Goal: Information Seeking & Learning: Learn about a topic

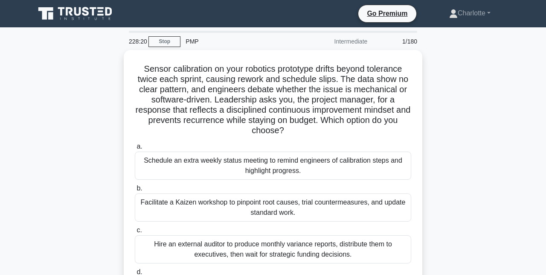
click at [253, 209] on div "Facilitate a Kaizen workshop to pinpoint root causes, trial countermeasures, an…" at bounding box center [273, 207] width 276 height 28
click at [135, 191] on input "b. Facilitate a Kaizen workshop to pinpoint root causes, trial countermeasures,…" at bounding box center [135, 189] width 0 height 6
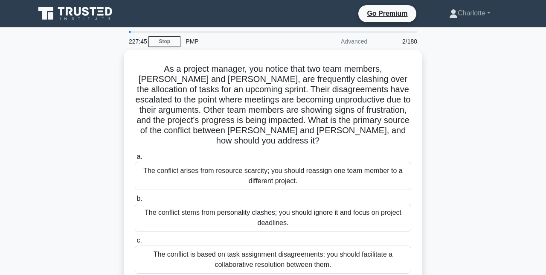
click at [270, 260] on div "The conflict is based on task assignment disagreements; you should facilitate a…" at bounding box center [273, 259] width 276 height 28
click at [135, 243] on input "c. The conflict is based on task assignment disagreements; you should facilitat…" at bounding box center [135, 241] width 0 height 6
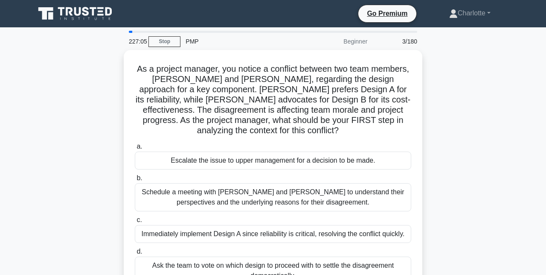
click at [244, 189] on div "Schedule a meeting with Sarah and John to understand their perspectives and the…" at bounding box center [273, 197] width 276 height 28
click at [135, 181] on input "b. Schedule a meeting with Sarah and John to understand their perspectives and …" at bounding box center [135, 178] width 0 height 6
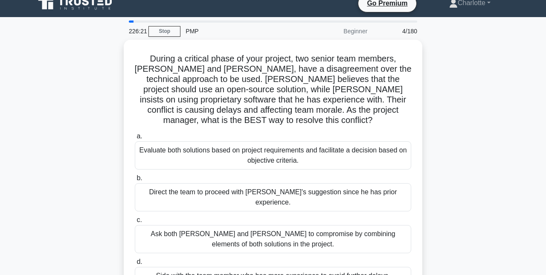
scroll to position [10, 0]
click at [179, 147] on div "Evaluate both solutions based on project requirements and facilitate a decision…" at bounding box center [273, 155] width 276 height 28
click at [135, 139] on input "a. Evaluate both solutions based on project requirements and facilitate a decis…" at bounding box center [135, 137] width 0 height 6
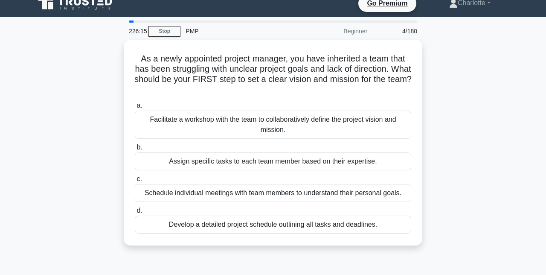
scroll to position [0, 0]
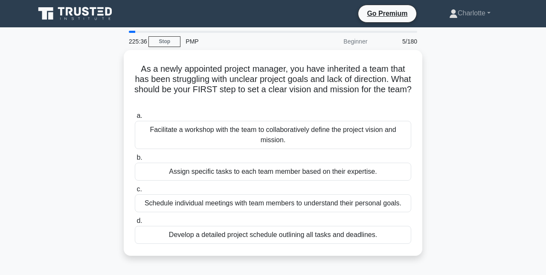
click at [226, 141] on div "Facilitate a workshop with the team to collaboratively define the project visio…" at bounding box center [273, 135] width 276 height 28
click at [135, 119] on input "a. Facilitate a workshop with the team to collaboratively define the project vi…" at bounding box center [135, 116] width 0 height 6
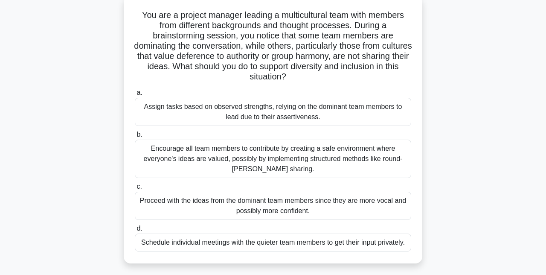
scroll to position [56, 0]
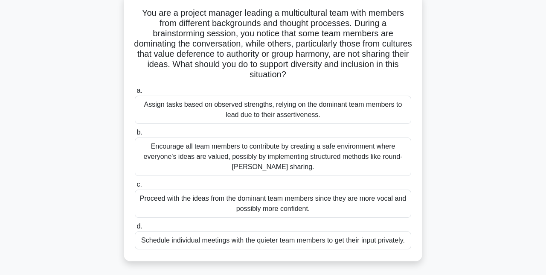
click at [209, 156] on div "Encourage all team members to contribute by creating a safe environment where e…" at bounding box center [273, 156] width 276 height 38
click at [135, 135] on input "b. Encourage all team members to contribute by creating a safe environment wher…" at bounding box center [135, 133] width 0 height 6
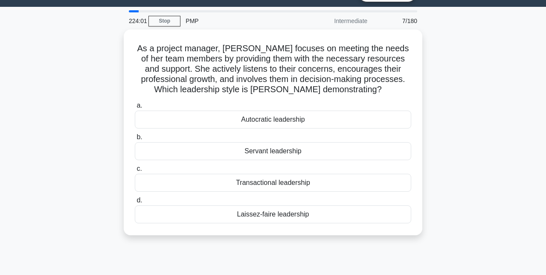
scroll to position [21, 0]
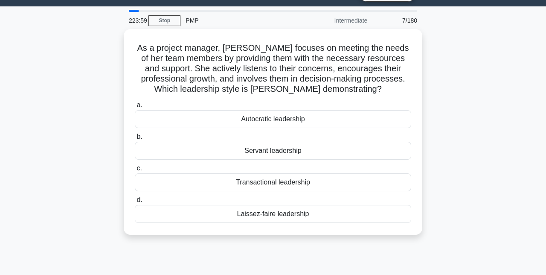
click at [251, 157] on div "Servant leadership" at bounding box center [273, 151] width 276 height 18
click at [135, 140] on input "b. Servant leadership" at bounding box center [135, 137] width 0 height 6
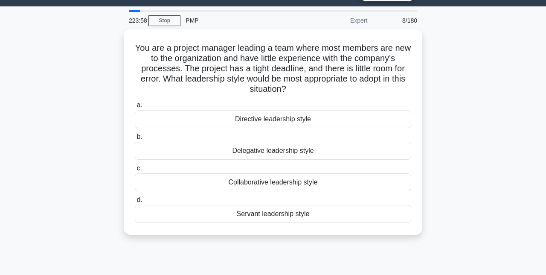
scroll to position [0, 0]
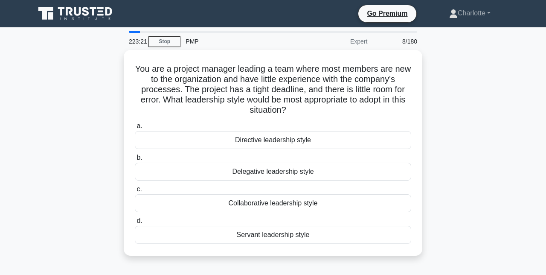
click at [289, 145] on div "Directive leadership style" at bounding box center [273, 140] width 276 height 18
click at [135, 129] on input "a. Directive leadership style" at bounding box center [135, 126] width 0 height 6
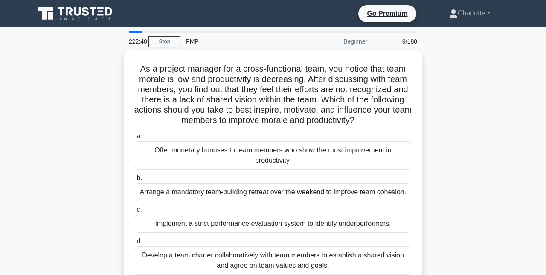
click at [249, 193] on div "Arrange a mandatory team-building retreat over the weekend to improve team cohe…" at bounding box center [273, 192] width 276 height 18
click at [135, 181] on input "b. Arrange a mandatory team-building retreat over the weekend to improve team c…" at bounding box center [135, 178] width 0 height 6
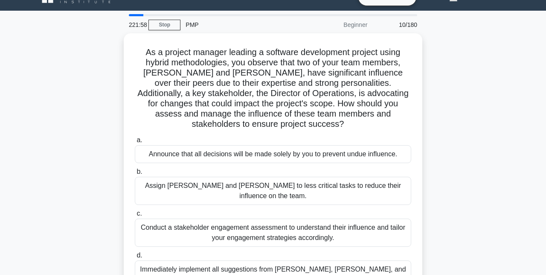
scroll to position [17, 0]
click at [288, 218] on div "Conduct a stakeholder engagement assessment to understand their influence and t…" at bounding box center [273, 232] width 276 height 28
click at [135, 210] on input "c. Conduct a stakeholder engagement assessment to understand their influence an…" at bounding box center [135, 213] width 0 height 6
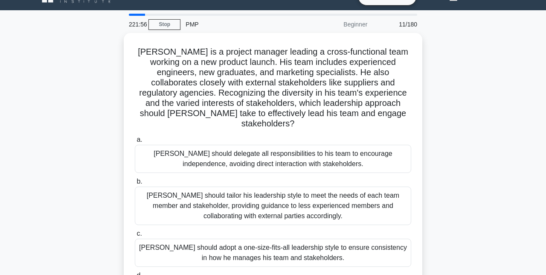
scroll to position [0, 0]
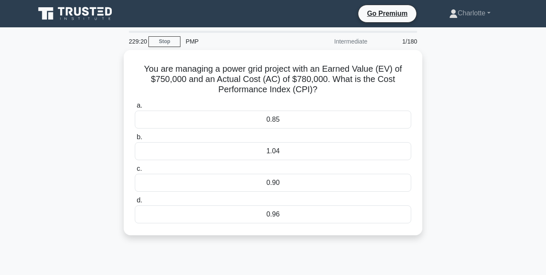
click at [232, 217] on div "0.96" at bounding box center [273, 214] width 276 height 18
click at [135, 203] on input "d. 0.96" at bounding box center [135, 201] width 0 height 6
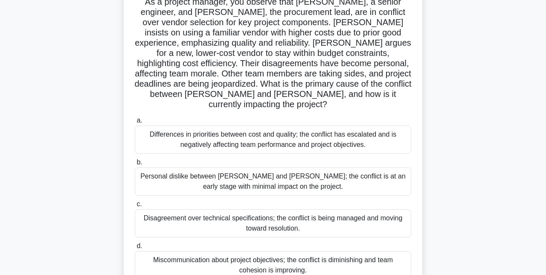
scroll to position [67, 0]
click at [269, 136] on div "Differences in priorities between cost and quality; the conflict has escalated …" at bounding box center [273, 140] width 276 height 28
click at [135, 124] on input "a. Differences in priorities between cost and quality; the conflict has escalat…" at bounding box center [135, 121] width 0 height 6
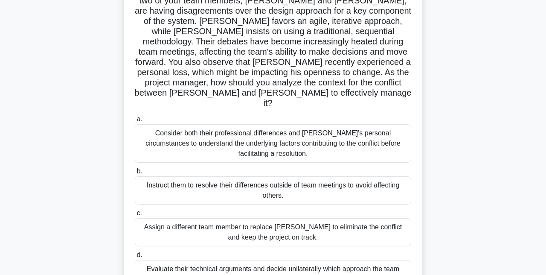
scroll to position [78, 0]
click at [262, 125] on div "Consider both their professional differences and [PERSON_NAME]'s personal circu…" at bounding box center [273, 144] width 276 height 38
click at [135, 122] on input "a. Consider both their professional differences and [PERSON_NAME]'s personal ci…" at bounding box center [135, 120] width 0 height 6
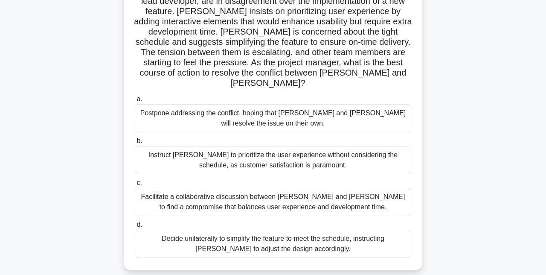
scroll to position [89, 0]
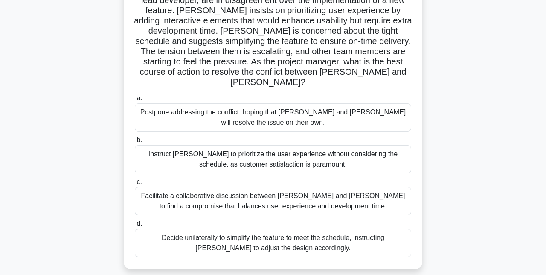
click at [286, 197] on div "Facilitate a collaborative discussion between [PERSON_NAME] and [PERSON_NAME] t…" at bounding box center [273, 201] width 276 height 28
click at [135, 185] on input "c. Facilitate a collaborative discussion between [PERSON_NAME] and [PERSON_NAME…" at bounding box center [135, 182] width 0 height 6
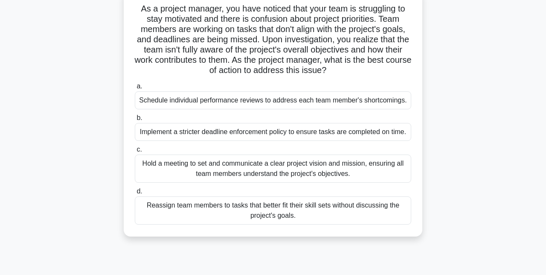
scroll to position [0, 0]
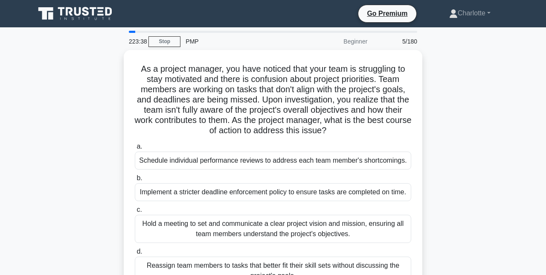
click at [280, 227] on div "Hold a meeting to set and communicate a clear project vision and mission, ensur…" at bounding box center [273, 229] width 276 height 28
click at [135, 212] on input "c. Hold a meeting to set and communicate a clear project vision and mission, en…" at bounding box center [135, 210] width 0 height 6
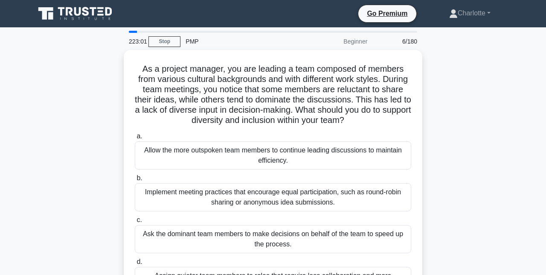
click at [284, 200] on div "Implement meeting practices that encourage equal participation, such as round-r…" at bounding box center [273, 197] width 276 height 28
click at [135, 181] on input "b. Implement meeting practices that encourage equal participation, such as roun…" at bounding box center [135, 178] width 0 height 6
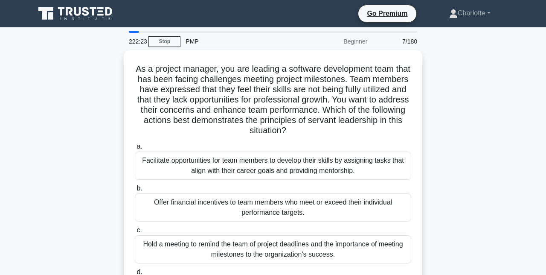
click at [274, 169] on div "Facilitate opportunities for team members to develop their skills by assigning …" at bounding box center [273, 165] width 276 height 28
click at [135, 149] on input "a. Facilitate opportunities for team members to develop their skills by assigni…" at bounding box center [135, 147] width 0 height 6
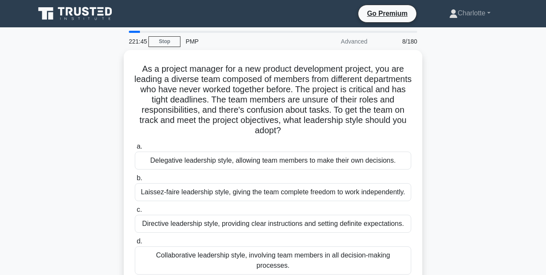
click at [225, 225] on div "Directive leadership style, providing clear instructions and setting definite e…" at bounding box center [273, 224] width 276 height 18
click at [135, 212] on input "c. Directive leadership style, providing clear instructions and setting definit…" at bounding box center [135, 210] width 0 height 6
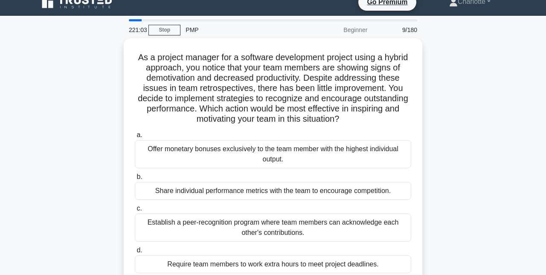
scroll to position [12, 0]
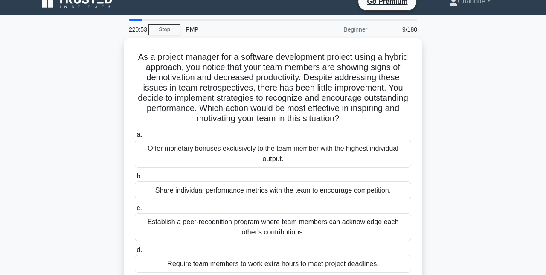
click at [267, 224] on div "Establish a peer-recognition program where team members can acknowledge each ot…" at bounding box center [273, 227] width 276 height 28
click at [135, 211] on input "c. Establish a peer-recognition program where team members can acknowledge each…" at bounding box center [135, 208] width 0 height 6
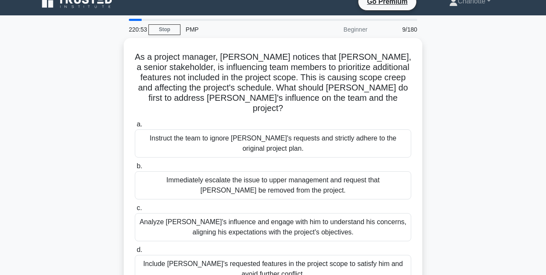
scroll to position [0, 0]
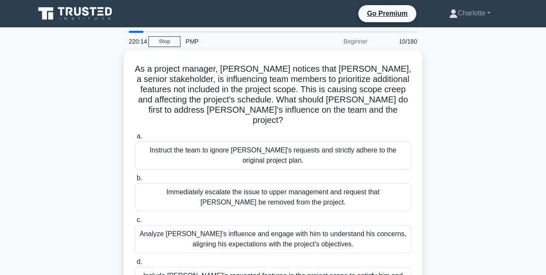
click at [280, 230] on div "Analyze [PERSON_NAME]'s influence and engage with him to understand his concern…" at bounding box center [273, 239] width 276 height 28
click at [135, 223] on input "c. [PERSON_NAME]'s influence and engage with him to understand his concerns, al…" at bounding box center [135, 220] width 0 height 6
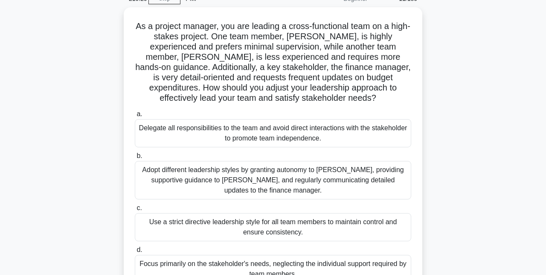
scroll to position [44, 0]
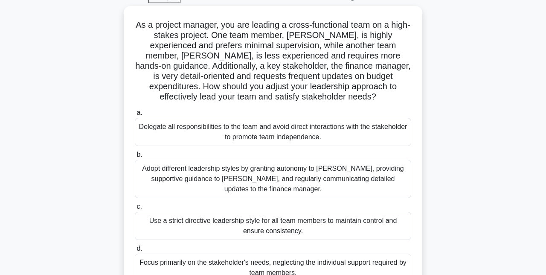
click at [270, 177] on div "Adopt different leadership styles by granting autonomy to [PERSON_NAME], provid…" at bounding box center [273, 179] width 276 height 38
click at [135, 157] on input "b. Adopt different leadership styles by granting autonomy to [PERSON_NAME], pro…" at bounding box center [135, 155] width 0 height 6
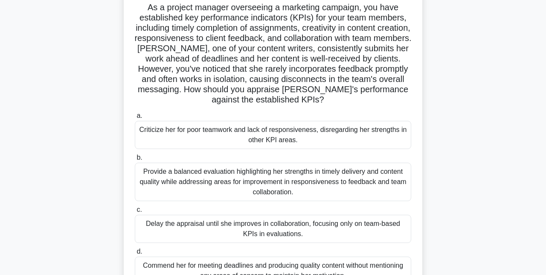
scroll to position [62, 0]
click at [272, 179] on div "Provide a balanced evaluation highlighting her strengths in timely delivery and…" at bounding box center [273, 181] width 276 height 38
click at [135, 160] on input "b. Provide a balanced evaluation highlighting her strengths in timely delivery …" at bounding box center [135, 157] width 0 height 6
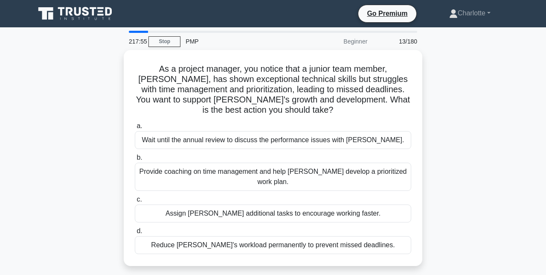
scroll to position [0, 0]
click at [336, 175] on div "Provide coaching on time management and help [PERSON_NAME] develop a prioritize…" at bounding box center [273, 177] width 276 height 28
click at [135, 160] on input "b. Provide coaching on time management and help [PERSON_NAME] develop a priorit…" at bounding box center [135, 158] width 0 height 6
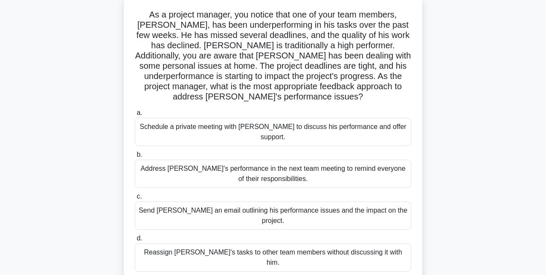
scroll to position [56, 0]
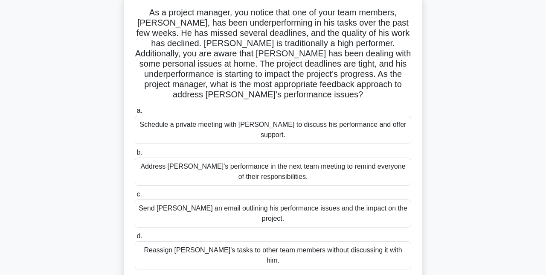
click at [371, 117] on div "Schedule a private meeting with [PERSON_NAME] to discuss his performance and of…" at bounding box center [273, 130] width 276 height 28
click at [135, 113] on input "a. Schedule a private meeting with [PERSON_NAME] to discuss his performance and…" at bounding box center [135, 111] width 0 height 6
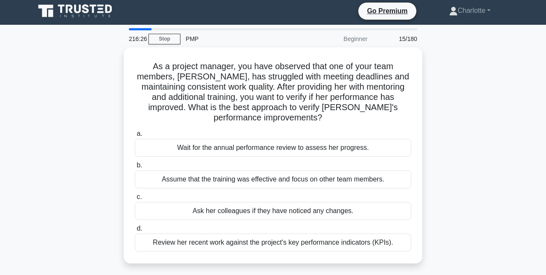
scroll to position [0, 0]
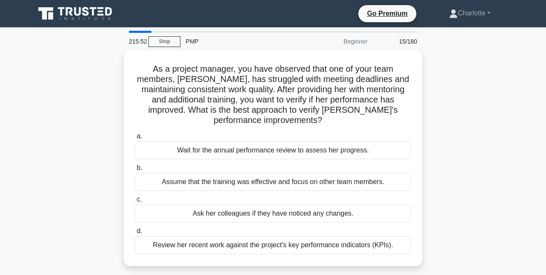
click at [246, 244] on div "Review her recent work against the project's key performance indicators (KPIs)." at bounding box center [273, 245] width 276 height 18
click at [135, 234] on input "d. Review her recent work against the project's key performance indicators (KPI…" at bounding box center [135, 231] width 0 height 6
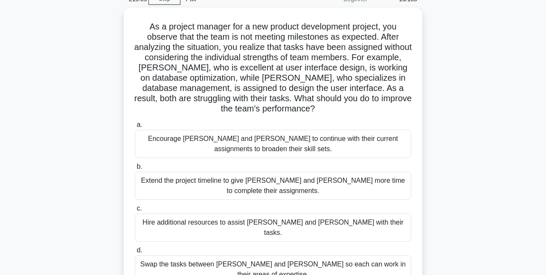
scroll to position [43, 0]
click at [272, 256] on div "Swap the tasks between [PERSON_NAME] and [PERSON_NAME] so each can work in thei…" at bounding box center [273, 269] width 276 height 28
click at [135, 253] on input "d. Swap the tasks between [PERSON_NAME] and [PERSON_NAME] so each can work in t…" at bounding box center [135, 250] width 0 height 6
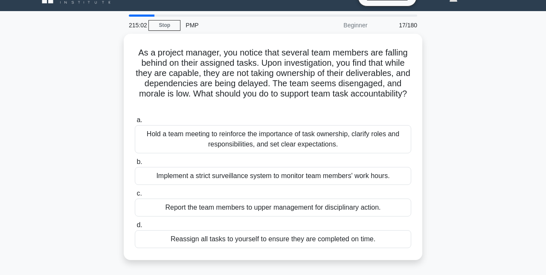
scroll to position [0, 0]
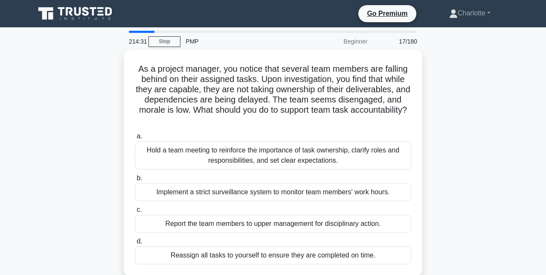
click at [253, 163] on div "Hold a team meeting to reinforce the importance of task ownership, clarify role…" at bounding box center [273, 155] width 276 height 28
click at [135, 139] on input "a. Hold a team meeting to reinforce the importance of task ownership, clarify r…" at bounding box center [135, 137] width 0 height 6
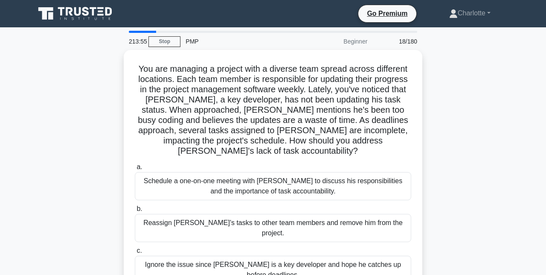
click at [260, 176] on div "Schedule a one-on-one meeting with [PERSON_NAME] to discuss his responsibilitie…" at bounding box center [273, 186] width 276 height 28
click at [135, 170] on input "a. Schedule a one-on-one meeting with [PERSON_NAME] to discuss his responsibili…" at bounding box center [135, 167] width 0 height 6
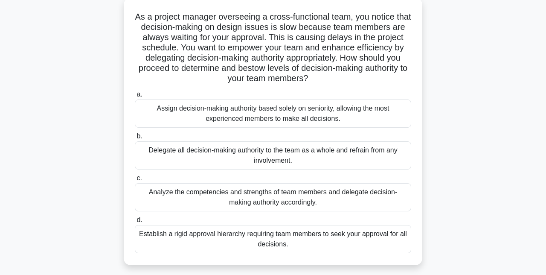
scroll to position [56, 0]
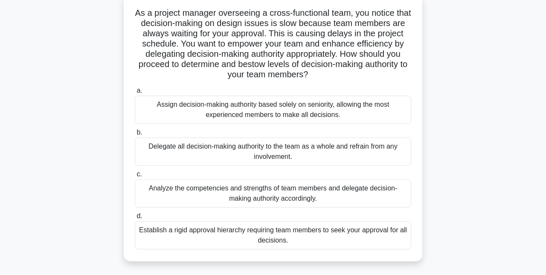
click at [288, 193] on div "Analyze the competencies and strengths of team members and delegate decision-ma…" at bounding box center [273, 193] width 276 height 28
click at [135, 177] on input "c. Analyze the competencies and strengths of team members and delegate decision…" at bounding box center [135, 175] width 0 height 6
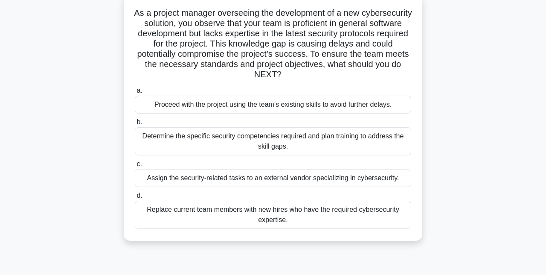
scroll to position [0, 0]
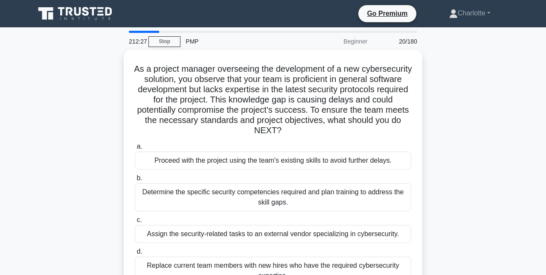
click at [279, 196] on div "Determine the specific security competencies required and plan training to addr…" at bounding box center [273, 197] width 276 height 28
click at [135, 181] on input "b. Determine the specific security competencies required and plan training to a…" at bounding box center [135, 178] width 0 height 6
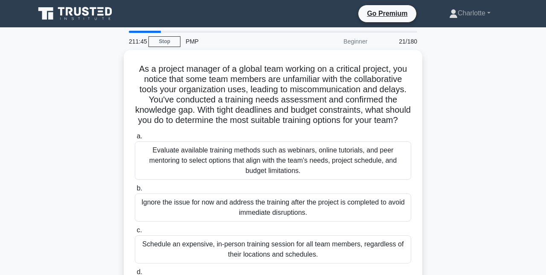
click at [262, 169] on div "Evaluate available training methods such as webinars, online tutorials, and pee…" at bounding box center [273, 160] width 276 height 38
click at [135, 139] on input "a. Evaluate available training methods such as webinars, online tutorials, and …" at bounding box center [135, 137] width 0 height 6
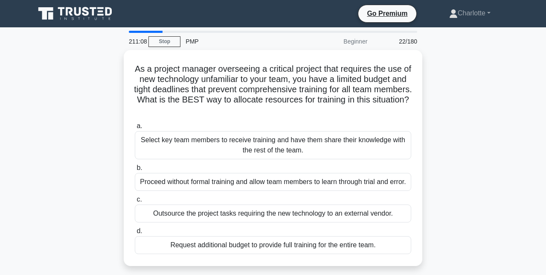
click at [267, 148] on div "Select key team members to receive training and have them share their knowledge…" at bounding box center [273, 145] width 276 height 28
click at [135, 129] on input "a. Select key team members to receive training and have them share their knowle…" at bounding box center [135, 126] width 0 height 6
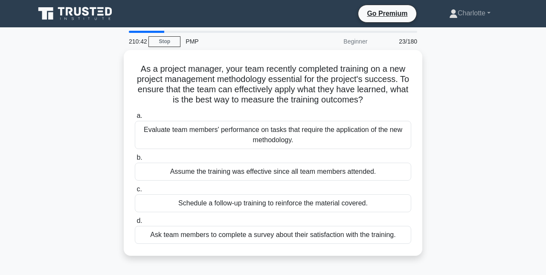
click at [319, 141] on div "Evaluate team members' performance on tasks that require the application of the…" at bounding box center [273, 135] width 276 height 28
click at [135, 119] on input "a. Evaluate team members' performance on tasks that require the application of …" at bounding box center [135, 116] width 0 height 6
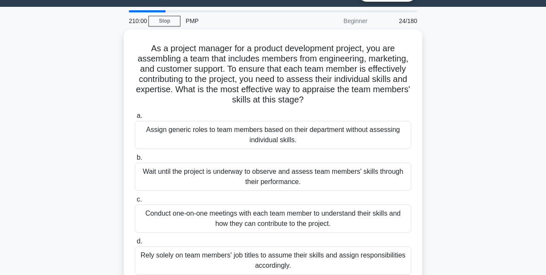
scroll to position [22, 0]
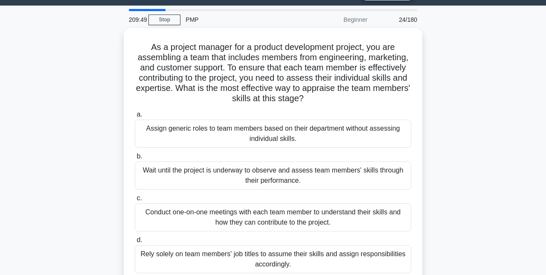
click at [253, 215] on div "Conduct one-on-one meetings with each team member to understand their skills an…" at bounding box center [273, 217] width 276 height 28
click at [135, 201] on input "c. Conduct one-on-one meetings with each team member to understand their skills…" at bounding box center [135, 198] width 0 height 6
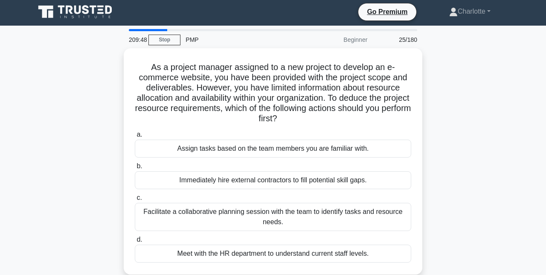
scroll to position [0, 0]
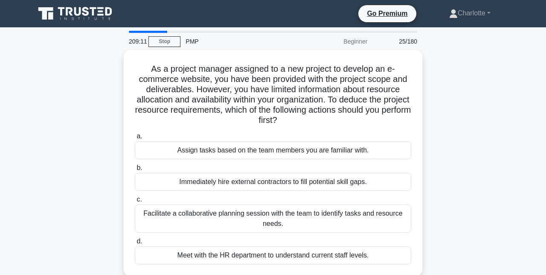
click at [302, 221] on div "Facilitate a collaborative planning session with the team to identify tasks and…" at bounding box center [273, 218] width 276 height 28
click at [135, 202] on input "c. Facilitate a collaborative planning session with the team to identify tasks …" at bounding box center [135, 200] width 0 height 6
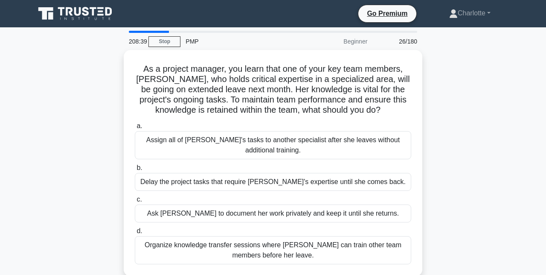
click at [285, 248] on div "Organize knowledge transfer sessions where [PERSON_NAME] can train other team m…" at bounding box center [273, 250] width 276 height 28
click at [135, 234] on input "d. Organize knowledge transfer sessions where [PERSON_NAME] can train other tea…" at bounding box center [135, 231] width 0 height 6
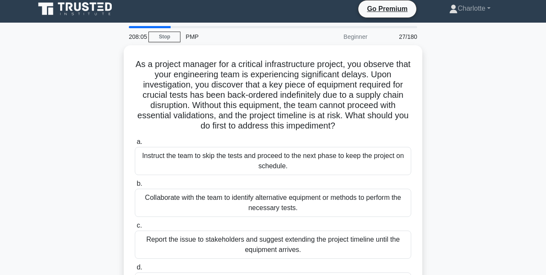
scroll to position [5, 0]
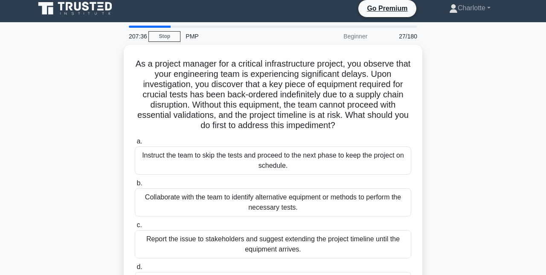
click at [304, 206] on div "Collaborate with the team to identify alternative equipment or methods to perfo…" at bounding box center [273, 202] width 276 height 28
click at [135, 186] on input "b. Collaborate with the team to identify alternative equipment or methods to pe…" at bounding box center [135, 183] width 0 height 6
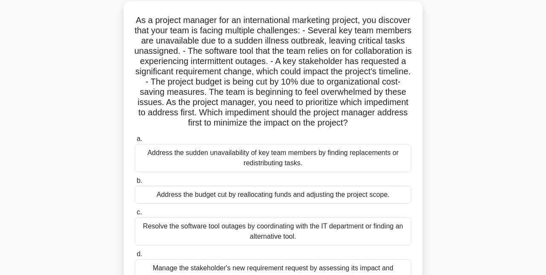
scroll to position [49, 0]
click at [264, 170] on div "Address the sudden unavailability of key team members by finding replacements o…" at bounding box center [273, 157] width 276 height 28
click at [135, 141] on input "a. Address the sudden unavailability of key team members by finding replacement…" at bounding box center [135, 138] width 0 height 6
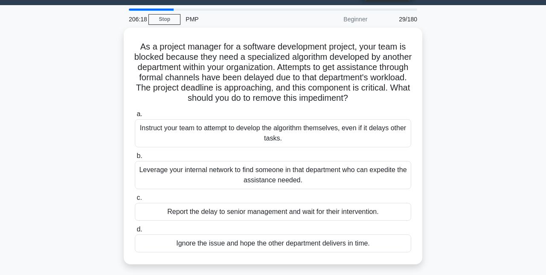
scroll to position [0, 0]
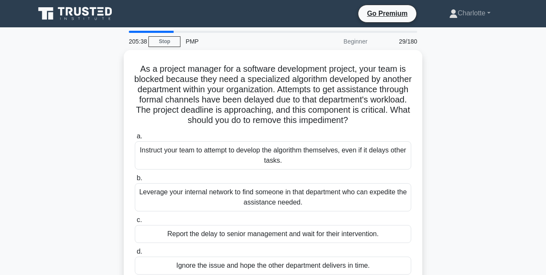
click at [279, 201] on div "Leverage your internal network to find someone in that department who can exped…" at bounding box center [273, 197] width 276 height 28
click at [135, 181] on input "b. Leverage your internal network to find someone in that department who can ex…" at bounding box center [135, 178] width 0 height 6
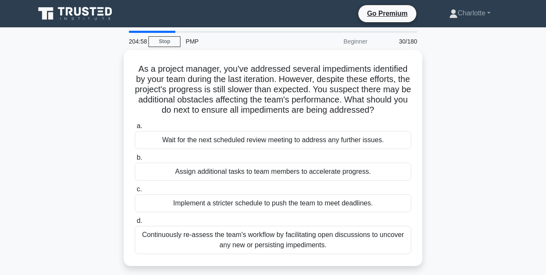
click at [262, 248] on div "Continuously re-assess the team's workflow by facilitating open discussions to …" at bounding box center [273, 240] width 276 height 28
click at [135, 224] on input "d. Continuously re-assess the team's workflow by facilitating open discussions …" at bounding box center [135, 221] width 0 height 6
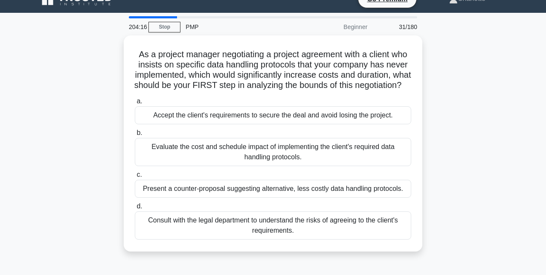
scroll to position [15, 0]
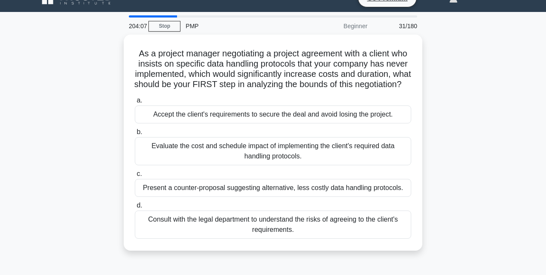
click at [272, 165] on div "Evaluate the cost and schedule impact of implementing the client's required dat…" at bounding box center [273, 151] width 276 height 28
click at [135, 135] on input "b. Evaluate the cost and schedule impact of implementing the client's required …" at bounding box center [135, 132] width 0 height 6
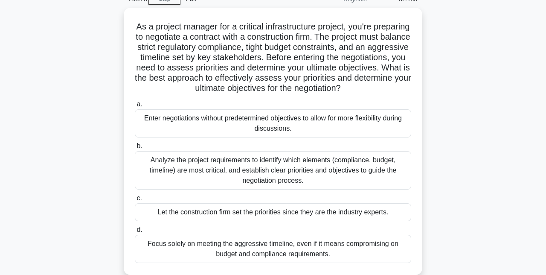
scroll to position [43, 0]
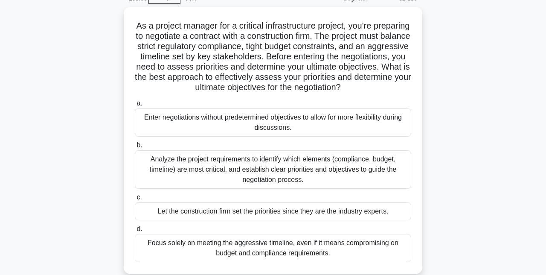
click at [272, 179] on div "Analyze the project requirements to identify which elements (compliance, budget…" at bounding box center [273, 169] width 276 height 38
click at [135, 148] on input "b. Analyze the project requirements to identify which elements (compliance, bud…" at bounding box center [135, 145] width 0 height 6
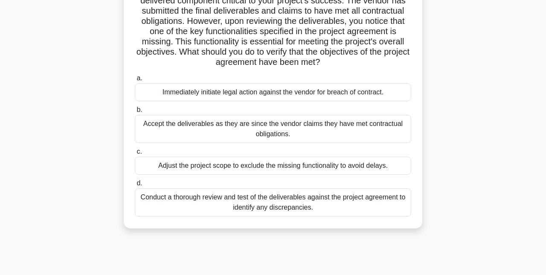
scroll to position [78, 0]
click at [266, 201] on div "Conduct a thorough review and test of the deliverables against the project agre…" at bounding box center [273, 202] width 276 height 28
click at [135, 186] on input "d. Conduct a thorough review and test of the deliverables against the project a…" at bounding box center [135, 183] width 0 height 6
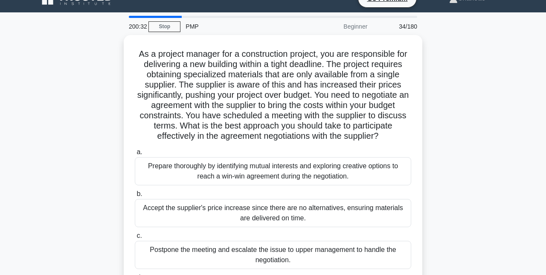
scroll to position [15, 0]
click at [304, 170] on div "Prepare thoroughly by identifying mutual interests and exploring creative optio…" at bounding box center [273, 171] width 276 height 28
click at [135, 155] on input "a. Prepare thoroughly by identifying mutual interests and exploring creative op…" at bounding box center [135, 153] width 0 height 6
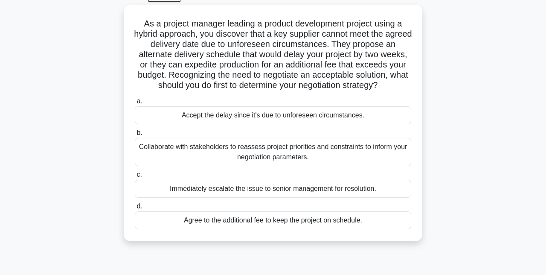
scroll to position [46, 0]
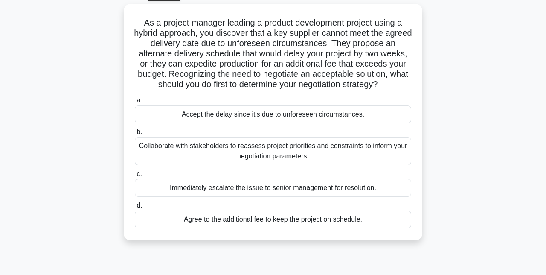
click at [293, 156] on div "Collaborate with stakeholders to reassess project priorities and constraints to…" at bounding box center [273, 151] width 276 height 28
click at [135, 135] on input "b. Collaborate with stakeholders to reassess project priorities and constraints…" at bounding box center [135, 132] width 0 height 6
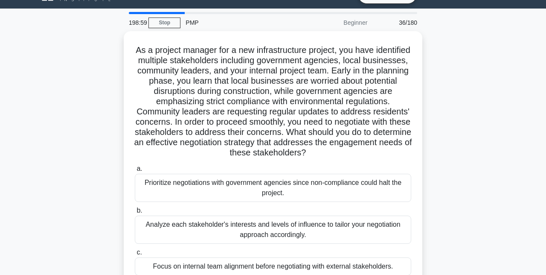
scroll to position [19, 0]
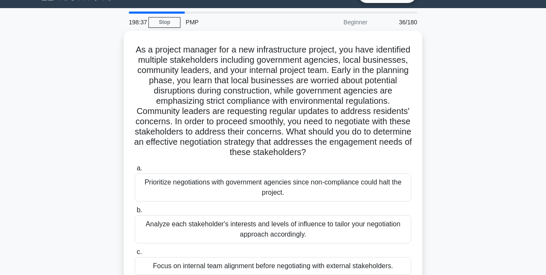
click at [300, 237] on div "Analyze each stakeholder's interests and levels of influence to tailor your neg…" at bounding box center [273, 229] width 276 height 28
click at [135, 213] on input "b. Analyze each stakeholder's interests and levels of influence to tailor your …" at bounding box center [135, 210] width 0 height 6
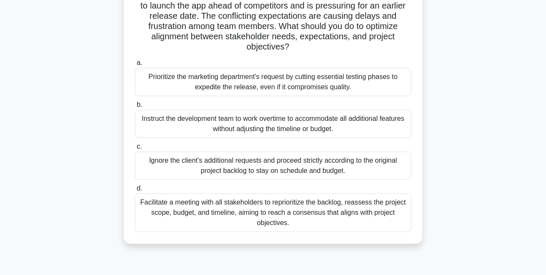
scroll to position [138, 0]
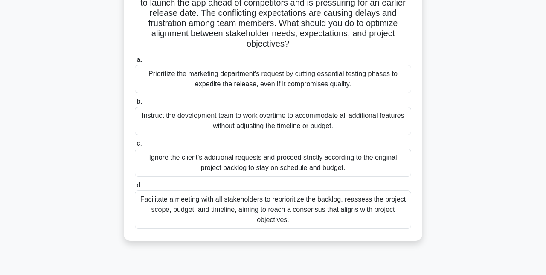
click at [318, 203] on div "Facilitate a meeting with all stakeholders to reprioritize the backlog, reasses…" at bounding box center [273, 209] width 276 height 38
click at [135, 188] on input "d. Facilitate a meeting with all stakeholders to reprioritize the backlog, reas…" at bounding box center [135, 186] width 0 height 6
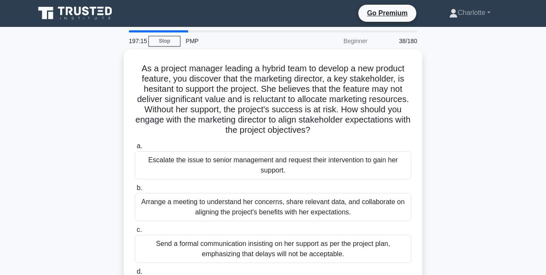
scroll to position [0, 0]
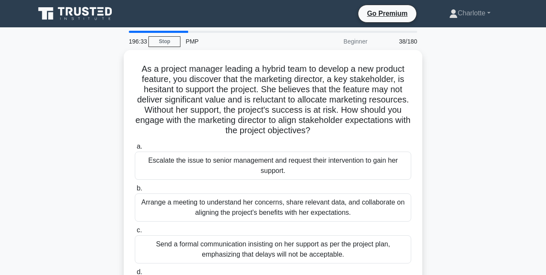
click at [309, 206] on div "Arrange a meeting to understand her concerns, share relevant data, and collabor…" at bounding box center [273, 207] width 276 height 28
click at [135, 191] on input "b. Arrange a meeting to understand her concerns, share relevant data, and colla…" at bounding box center [135, 189] width 0 height 6
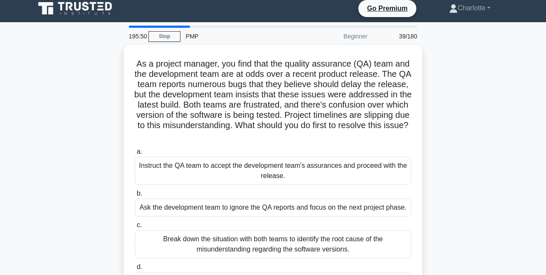
scroll to position [8, 0]
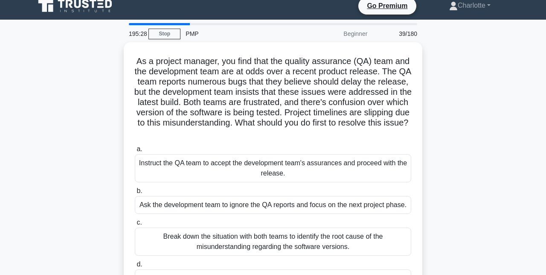
click at [311, 235] on div "Break down the situation with both teams to identify the root cause of the misu…" at bounding box center [273, 241] width 276 height 28
click at [135, 225] on input "c. Break down the situation with both teams to identify the root cause of the m…" at bounding box center [135, 223] width 0 height 6
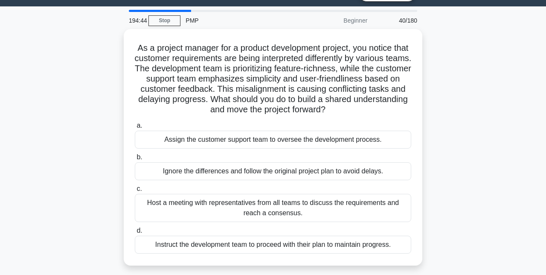
scroll to position [23, 0]
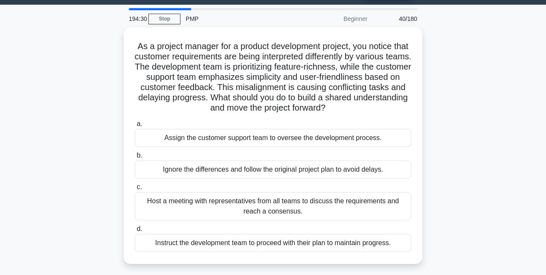
click at [315, 203] on div "Host a meeting with representatives from all teams to discuss the requirements …" at bounding box center [273, 206] width 276 height 28
click at [135, 190] on input "c. Host a meeting with representatives from all teams to discuss the requiremen…" at bounding box center [135, 187] width 0 height 6
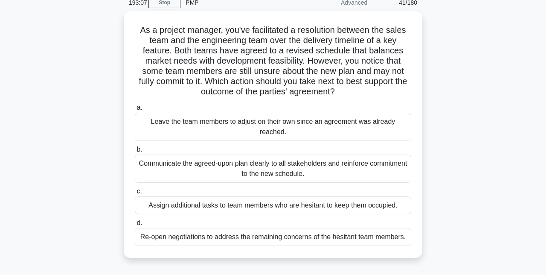
scroll to position [54, 0]
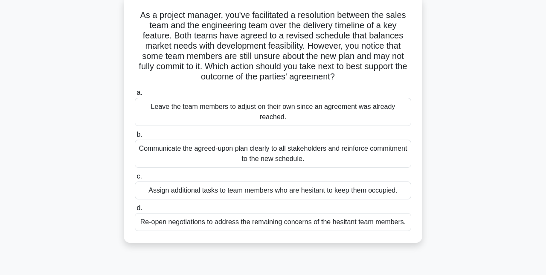
click at [294, 220] on div "Re-open negotiations to address the remaining concerns of the hesitant team mem…" at bounding box center [273, 222] width 276 height 18
click at [135, 211] on input "d. Re-open negotiations to address the remaining concerns of the hesitant team …" at bounding box center [135, 208] width 0 height 6
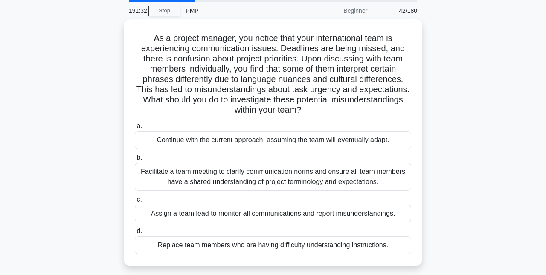
scroll to position [31, 0]
click at [293, 183] on div "Facilitate a team meeting to clarify communication norms and ensure all team me…" at bounding box center [273, 176] width 276 height 28
click at [135, 160] on input "b. Facilitate a team meeting to clarify communication norms and ensure all team…" at bounding box center [135, 157] width 0 height 6
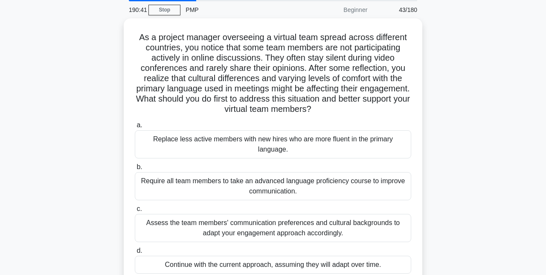
scroll to position [32, 0]
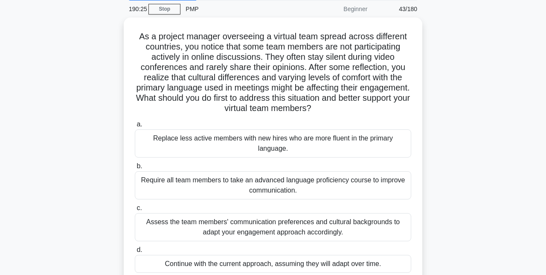
click at [339, 223] on div "Assess the team members' communication preferences and cultural backgrounds to …" at bounding box center [273, 227] width 276 height 28
click at [135, 211] on input "c. Assess the team members' communication preferences and cultural backgrounds …" at bounding box center [135, 208] width 0 height 6
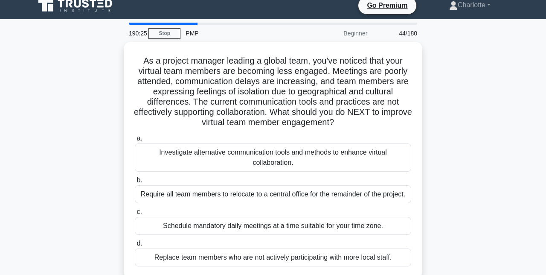
scroll to position [0, 0]
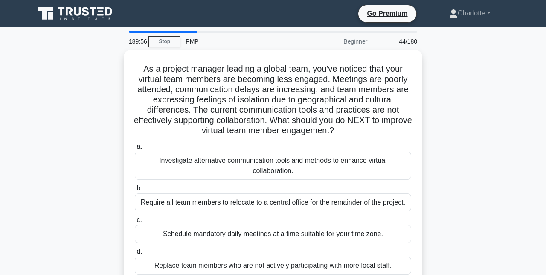
click at [303, 169] on div "Investigate alternative communication tools and methods to enhance virtual coll…" at bounding box center [273, 165] width 276 height 28
click at [135, 149] on input "a. Investigate alternative communication tools and methods to enhance virtual c…" at bounding box center [135, 147] width 0 height 6
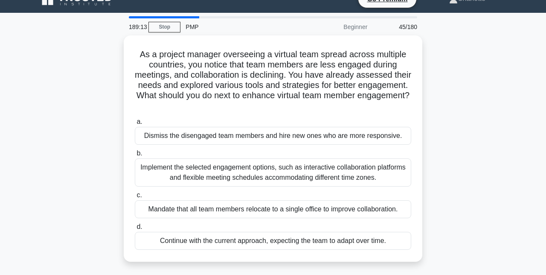
scroll to position [15, 0]
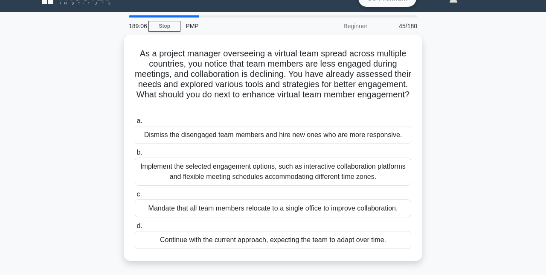
click at [327, 173] on div "Implement the selected engagement options, such as interactive collaboration pl…" at bounding box center [273, 171] width 276 height 28
click at [135, 155] on input "b. Implement the selected engagement options, such as interactive collaboration…" at bounding box center [135, 153] width 0 height 6
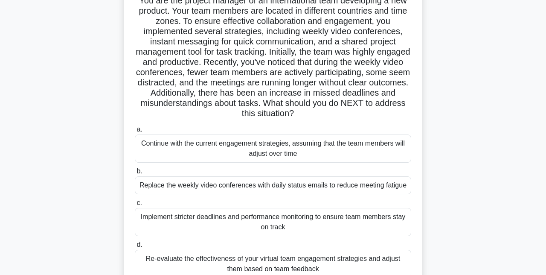
scroll to position [68, 0]
click at [318, 261] on div "Re-evaluate the effectiveness of your virtual team engagement strategies and ad…" at bounding box center [273, 264] width 276 height 28
click at [135, 247] on input "d. Re-evaluate the effectiveness of your virtual team engagement strategies and…" at bounding box center [135, 245] width 0 height 6
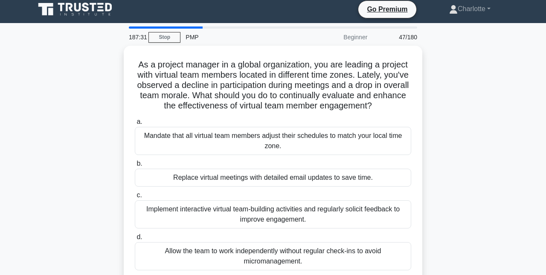
scroll to position [7, 0]
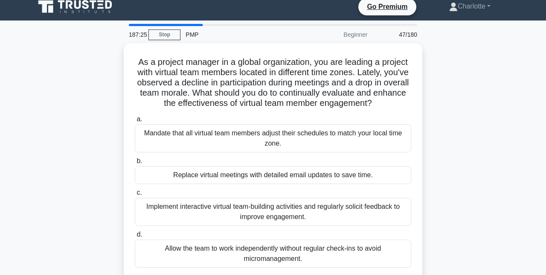
click at [300, 206] on div "Implement interactive virtual team-building activities and regularly solicit fe…" at bounding box center [273, 212] width 276 height 28
click at [135, 195] on input "c. Implement interactive virtual team-building activities and regularly solicit…" at bounding box center [135, 193] width 0 height 6
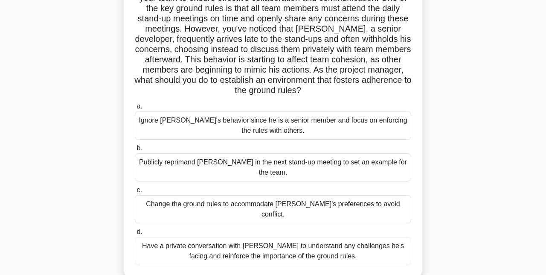
scroll to position [81, 0]
click at [347, 236] on div "Have a private conversation with [PERSON_NAME] to understand any challenges he'…" at bounding box center [273, 250] width 276 height 28
click at [135, 229] on input "d. Have a private conversation with [PERSON_NAME] to understand any challenges …" at bounding box center [135, 232] width 0 height 6
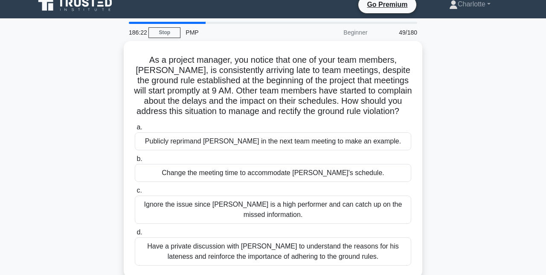
scroll to position [0, 0]
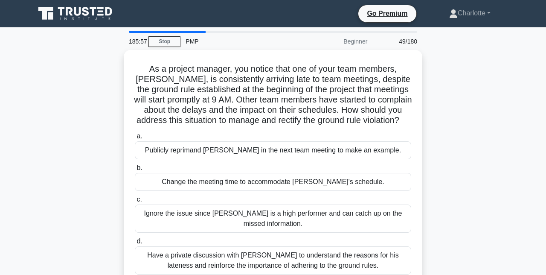
click at [325, 260] on div "Have a private discussion with [PERSON_NAME] to understand the reasons for his …" at bounding box center [273, 260] width 276 height 28
click at [135, 244] on input "d. Have a private discussion with [PERSON_NAME] to understand the reasons for h…" at bounding box center [135, 241] width 0 height 6
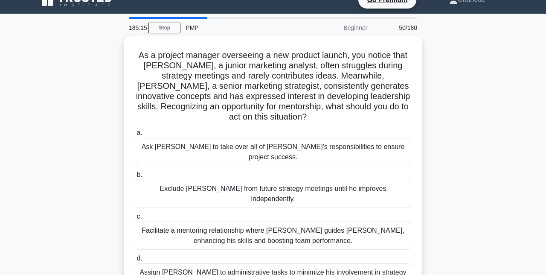
scroll to position [15, 0]
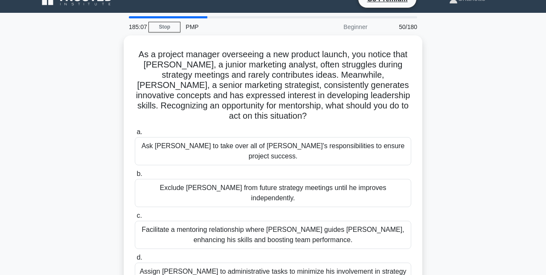
click at [355, 221] on div "Facilitate a mentoring relationship where [PERSON_NAME] guides [PERSON_NAME], e…" at bounding box center [273, 235] width 276 height 28
click at [135, 215] on input "c. Facilitate a mentoring relationship where [PERSON_NAME] guides [PERSON_NAME]…" at bounding box center [135, 216] width 0 height 6
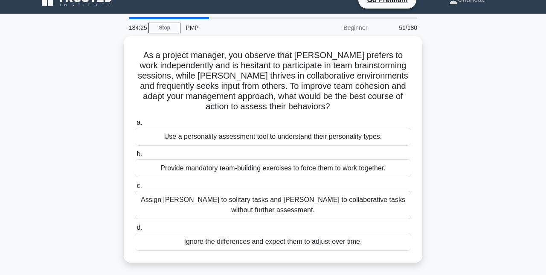
scroll to position [14, 0]
click at [317, 132] on div "Use a personality assessment tool to understand their personality types." at bounding box center [273, 137] width 276 height 18
click at [135, 125] on input "a. Use a personality assessment tool to understand their personality types." at bounding box center [135, 123] width 0 height 6
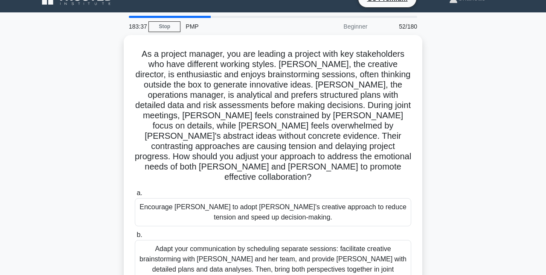
scroll to position [16, 0]
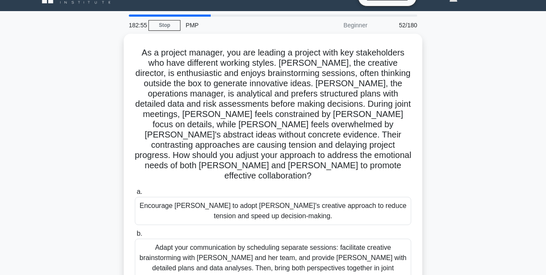
click at [308, 247] on div "Adapt your communication by scheduling separate sessions: facilitate creative b…" at bounding box center [273, 262] width 276 height 49
click at [135, 236] on input "b. Adapt your communication by scheduling separate sessions: facilitate creativ…" at bounding box center [135, 234] width 0 height 6
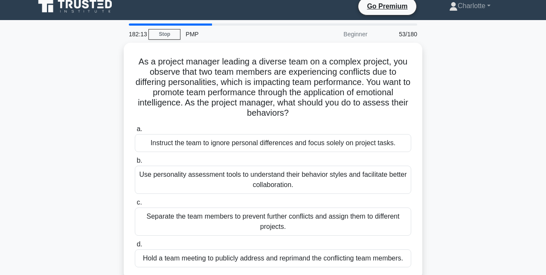
scroll to position [15, 0]
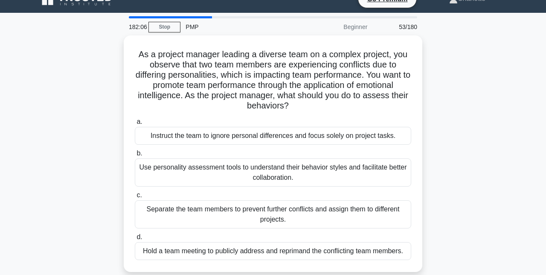
click at [332, 173] on div "Use personality assessment tools to understand their behavior styles and facili…" at bounding box center [273, 172] width 276 height 28
click at [135, 156] on input "b. Use personality assessment tools to understand their behavior styles and fac…" at bounding box center [135, 154] width 0 height 6
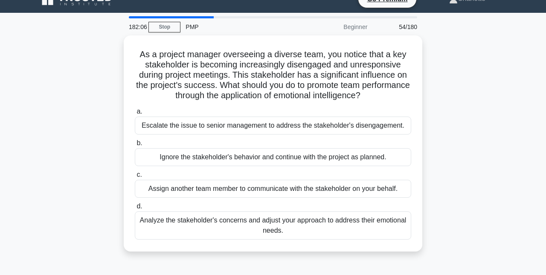
scroll to position [0, 0]
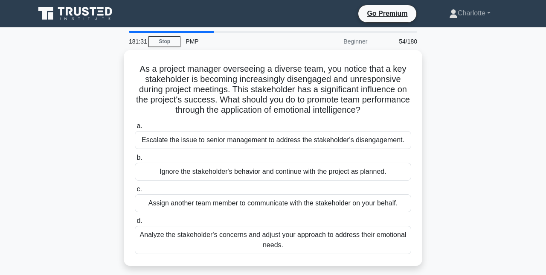
click at [281, 235] on div "Analyze the stakeholder's concerns and adjust your approach to address their em…" at bounding box center [273, 240] width 276 height 28
click at [135, 224] on input "d. Analyze the stakeholder's concerns and adjust your approach to address their…" at bounding box center [135, 221] width 0 height 6
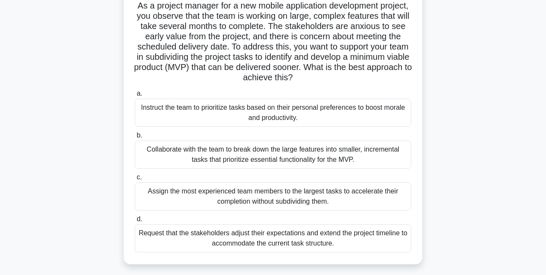
scroll to position [64, 0]
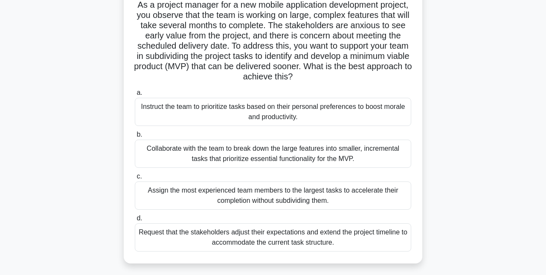
click at [349, 156] on div "Collaborate with the team to break down the large features into smaller, increm…" at bounding box center [273, 154] width 276 height 28
click at [135, 137] on input "b. Collaborate with the team to break down the large features into smaller, inc…" at bounding box center [135, 135] width 0 height 6
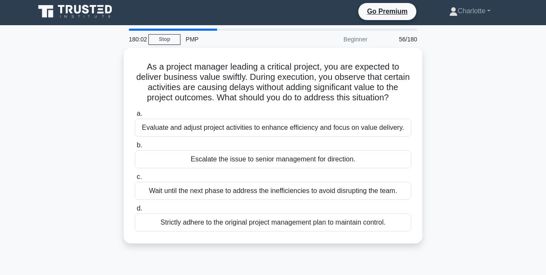
scroll to position [0, 0]
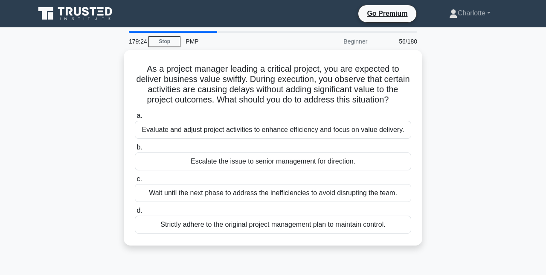
click at [346, 137] on div "a. Evaluate and adjust project activities to enhance efficiency and focus on va…" at bounding box center [273, 172] width 287 height 126
click at [326, 134] on div "Evaluate and adjust project activities to enhance efficiency and focus on value…" at bounding box center [273, 130] width 276 height 18
click at [135, 119] on input "a. Evaluate and adjust project activities to enhance efficiency and focus on va…" at bounding box center [135, 116] width 0 height 6
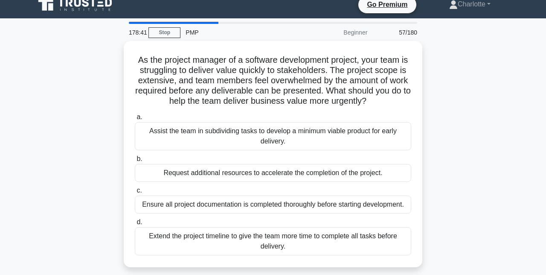
scroll to position [10, 0]
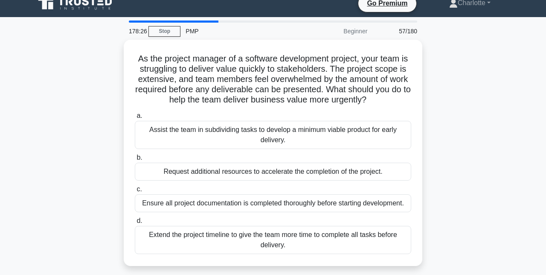
click at [366, 136] on div "Assist the team in subdividing tasks to develop a minimum viable product for ea…" at bounding box center [273, 135] width 276 height 28
click at [135, 119] on input "a. Assist the team in subdividing tasks to develop a minimum viable product for…" at bounding box center [135, 116] width 0 height 6
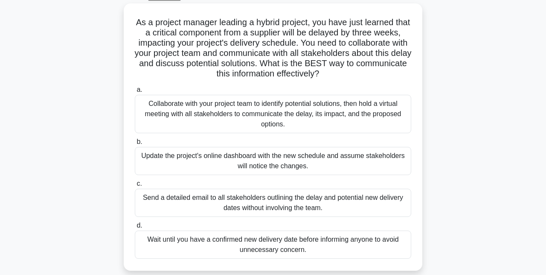
scroll to position [48, 0]
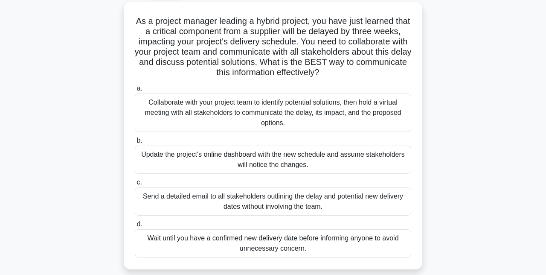
click at [309, 117] on div "Collaborate with your project team to identify potential solutions, then hold a…" at bounding box center [273, 112] width 276 height 38
click at [135, 91] on input "a. Collaborate with your project team to identify potential solutions, then hol…" at bounding box center [135, 89] width 0 height 6
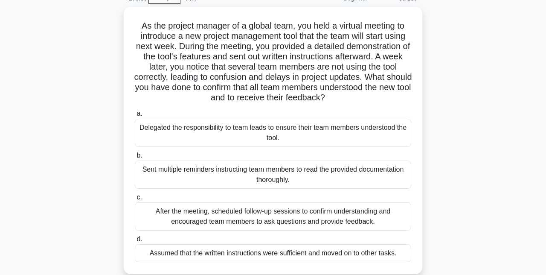
scroll to position [44, 0]
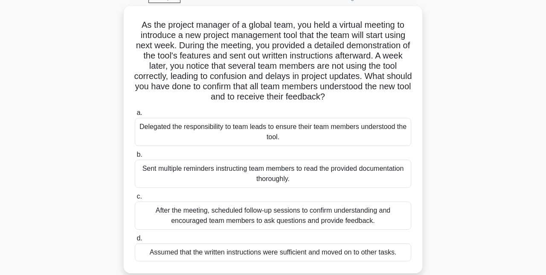
click at [309, 221] on div "After the meeting, scheduled follow-up sessions to confirm understanding and en…" at bounding box center [273, 215] width 276 height 28
click at [135, 199] on input "c. After the meeting, scheduled follow-up sessions to confirm understanding and…" at bounding box center [135, 197] width 0 height 6
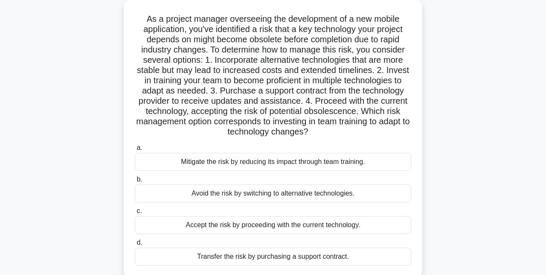
scroll to position [50, 0]
click at [315, 167] on div "Mitigate the risk by reducing its impact through team training." at bounding box center [273, 161] width 276 height 18
click at [135, 150] on input "a. Mitigate the risk by reducing its impact through team training." at bounding box center [135, 148] width 0 height 6
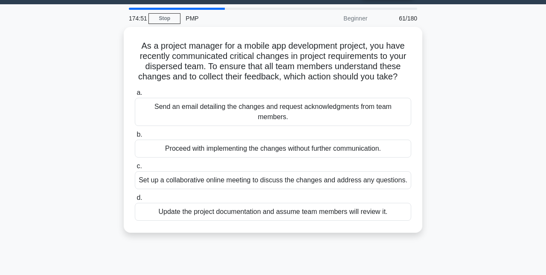
scroll to position [0, 0]
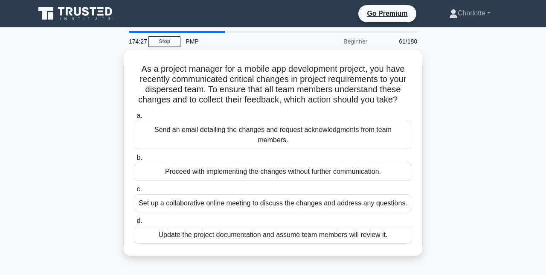
click at [335, 201] on div "Set up a collaborative online meeting to discuss the changes and address any qu…" at bounding box center [273, 203] width 276 height 18
click at [135, 192] on input "c. Set up a collaborative online meeting to discuss the changes and address any…" at bounding box center [135, 189] width 0 height 6
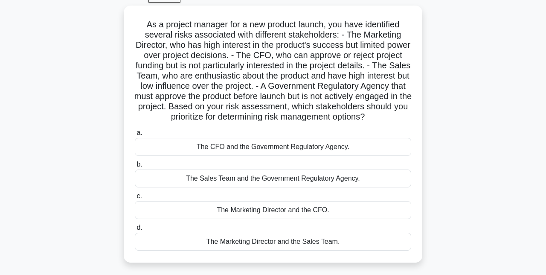
scroll to position [45, 0]
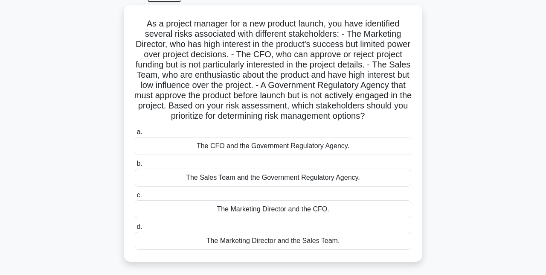
click at [309, 155] on div "The CFO and the Government Regulatory Agency." at bounding box center [273, 146] width 276 height 18
click at [135, 135] on input "a. The CFO and the Government Regulatory Agency." at bounding box center [135, 132] width 0 height 6
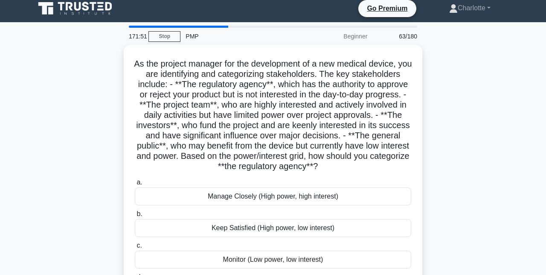
scroll to position [0, 0]
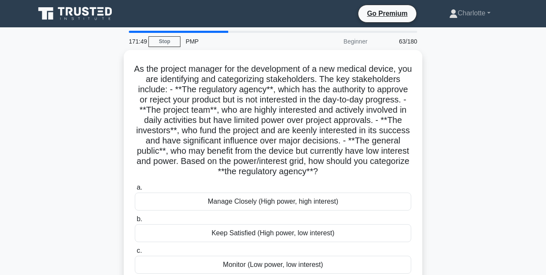
click at [274, 234] on div "Keep Satisfied (High power, low interest)" at bounding box center [273, 233] width 276 height 18
click at [135, 222] on input "b. Keep Satisfied (High power, low interest)" at bounding box center [135, 219] width 0 height 6
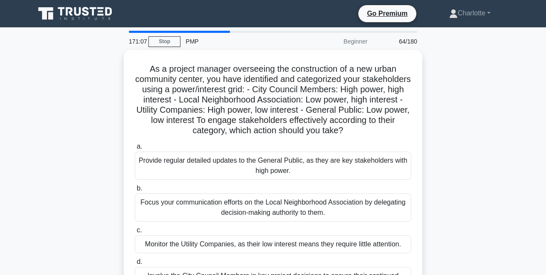
click at [71, 224] on div "As a project manager overseeing the construction of a new urban community cente…" at bounding box center [273, 183] width 486 height 267
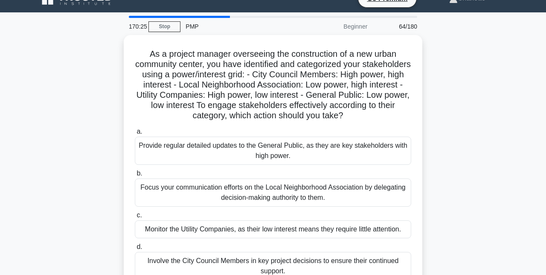
scroll to position [16, 0]
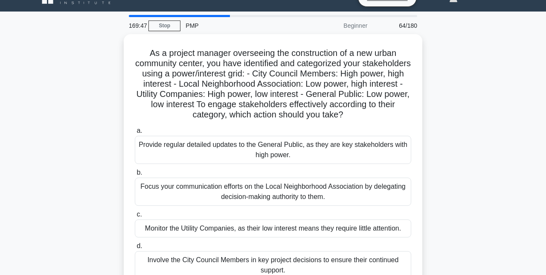
click at [285, 263] on div "Involve the City Council Members in key project decisions to ensure their conti…" at bounding box center [273, 265] width 276 height 28
click at [135, 249] on input "d. Involve the City Council Members in key project decisions to ensure their co…" at bounding box center [135, 246] width 0 height 6
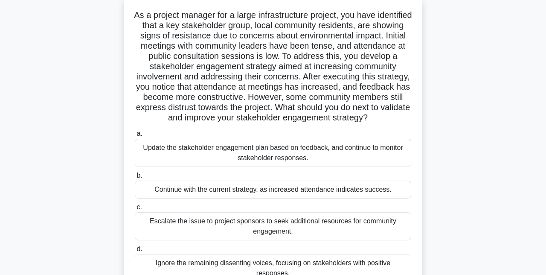
scroll to position [54, 0]
click at [282, 156] on div "Update the stakeholder engagement plan based on feedback, and continue to monit…" at bounding box center [273, 152] width 276 height 28
click at [135, 136] on input "a. Update the stakeholder engagement plan based on feedback, and continue to mo…" at bounding box center [135, 134] width 0 height 6
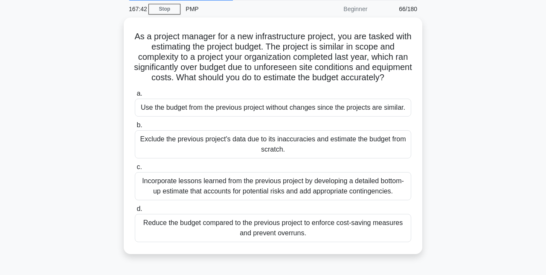
scroll to position [33, 0]
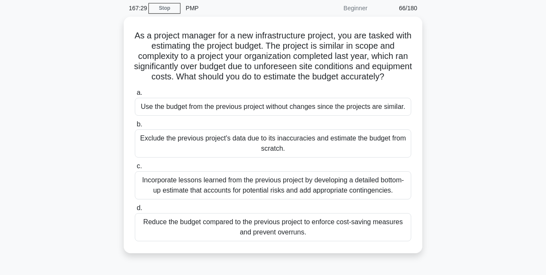
click at [309, 196] on div "Incorporate lessons learned from the previous project by developing a detailed …" at bounding box center [273, 185] width 276 height 28
click at [135, 169] on input "c. Incorporate lessons learned from the previous project by developing a detail…" at bounding box center [135, 166] width 0 height 6
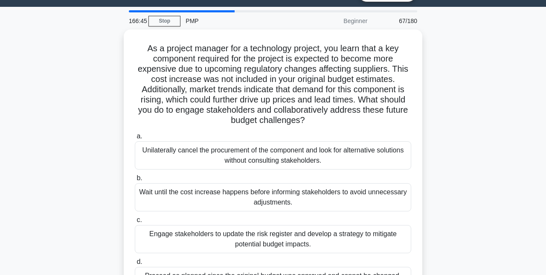
scroll to position [23, 0]
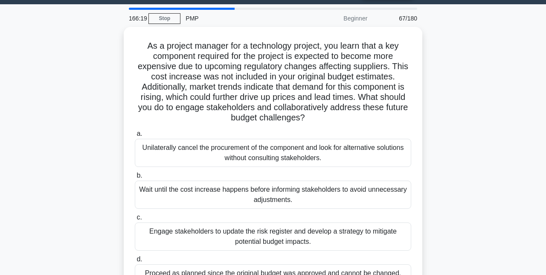
click at [294, 238] on div "Engage stakeholders to update the risk register and develop a strategy to mitig…" at bounding box center [273, 236] width 276 height 28
click at [135, 220] on input "c. Engage stakeholders to update the risk register and develop a strategy to mi…" at bounding box center [135, 218] width 0 height 6
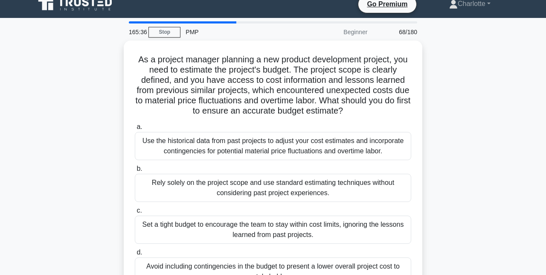
scroll to position [10, 0]
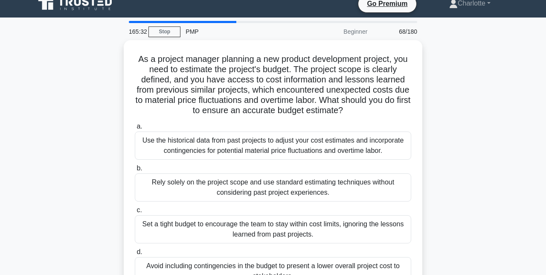
click at [302, 150] on div "Use the historical data from past projects to adjust your cost estimates and in…" at bounding box center [273, 145] width 276 height 28
click at [135, 129] on input "a. Use the historical data from past projects to adjust your cost estimates and…" at bounding box center [135, 127] width 0 height 6
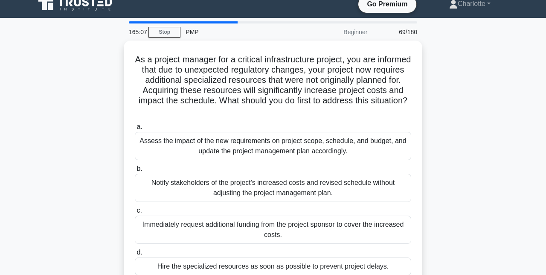
scroll to position [10, 0]
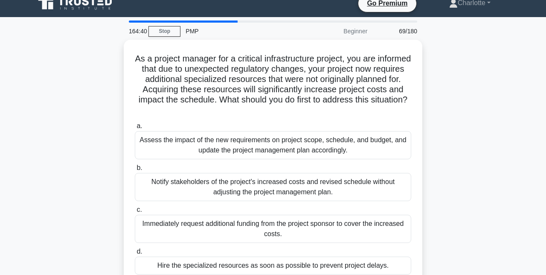
click at [341, 145] on div "Assess the impact of the new requirements on project scope, schedule, and budge…" at bounding box center [273, 145] width 276 height 28
click at [135, 129] on input "a. Assess the impact of the new requirements on project scope, schedule, and bu…" at bounding box center [135, 126] width 0 height 6
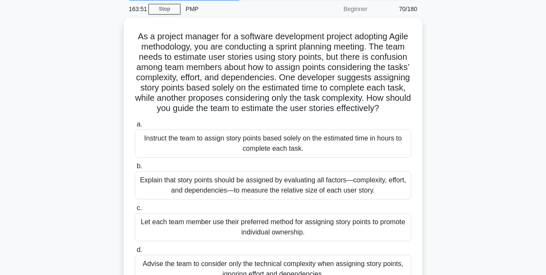
scroll to position [32, 0]
click at [319, 187] on div "Explain that story points should be assigned by evaluating all factors—complexi…" at bounding box center [273, 186] width 276 height 28
click at [135, 169] on input "b. Explain that story points should be assigned by evaluating all factors—compl…" at bounding box center [135, 167] width 0 height 6
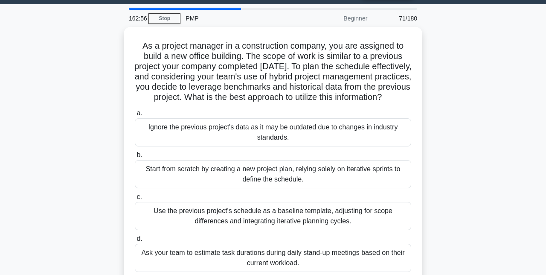
scroll to position [23, 0]
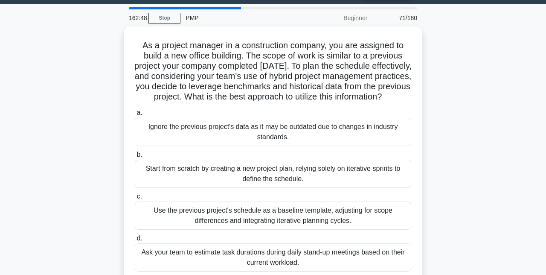
click at [323, 227] on div "Use the previous project's schedule as a baseline template, adjusting for scope…" at bounding box center [273, 215] width 276 height 28
click at [135, 199] on input "c. Use the previous project's schedule as a baseline template, adjusting for sc…" at bounding box center [135, 197] width 0 height 6
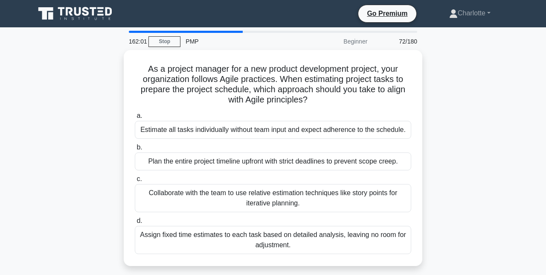
scroll to position [12, 0]
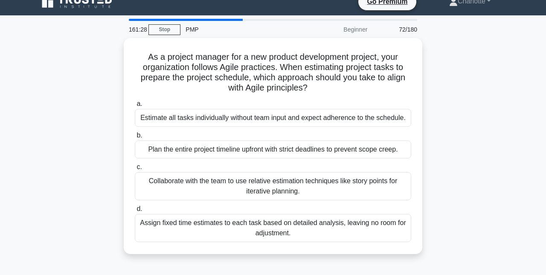
click at [291, 192] on div "Collaborate with the team to use relative estimation techniques like story poin…" at bounding box center [273, 186] width 276 height 28
click at [135, 170] on input "c. Collaborate with the team to use relative estimation techniques like story p…" at bounding box center [135, 167] width 0 height 6
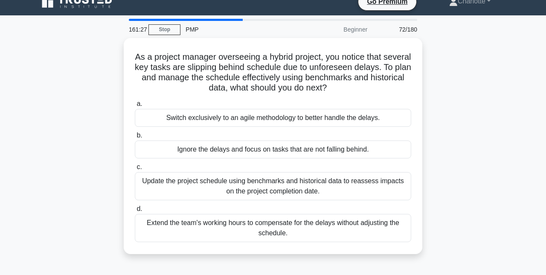
scroll to position [0, 0]
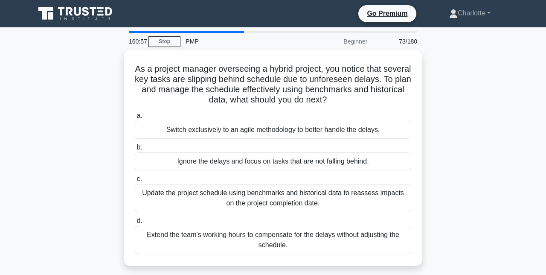
click at [344, 201] on div "Update the project schedule using benchmarks and historical data to reassess im…" at bounding box center [273, 198] width 276 height 28
click at [135, 182] on input "c. Update the project schedule using benchmarks and historical data to reassess…" at bounding box center [135, 179] width 0 height 6
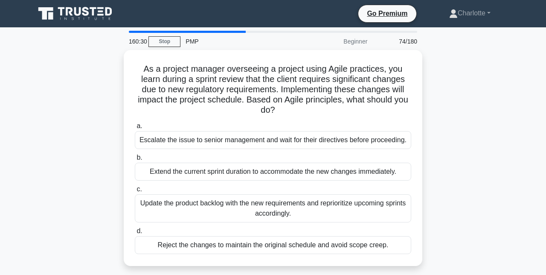
click at [307, 209] on div "Update the product backlog with the new requirements and reprioritize upcoming …" at bounding box center [273, 208] width 276 height 28
click at [135, 192] on input "c. Update the product backlog with the new requirements and reprioritize upcomi…" at bounding box center [135, 189] width 0 height 6
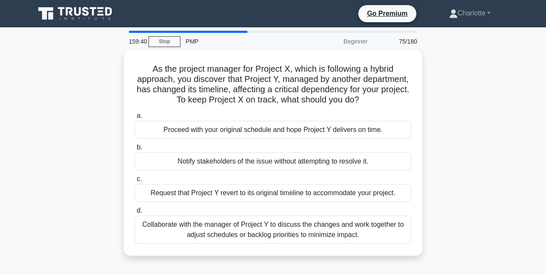
click at [357, 230] on div "Collaborate with the manager of Project Y to discuss the changes and work toget…" at bounding box center [273, 229] width 276 height 28
click at [135, 213] on input "d. Collaborate with the manager of Project Y to discuss the changes and work to…" at bounding box center [135, 211] width 0 height 6
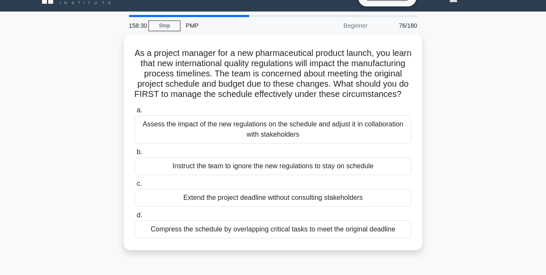
scroll to position [21, 0]
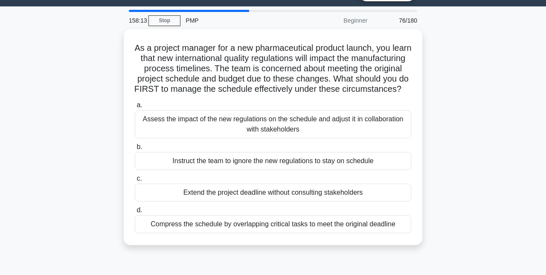
click at [292, 138] on div "Assess the impact of the new regulations on the schedule and adjust it in colla…" at bounding box center [273, 124] width 276 height 28
click at [135, 108] on input "a. Assess the impact of the new regulations on the schedule and adjust it in co…" at bounding box center [135, 105] width 0 height 6
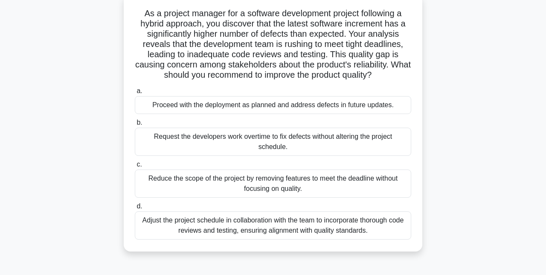
scroll to position [55, 0]
click at [331, 230] on div "Adjust the project schedule in collaboration with the team to incorporate thoro…" at bounding box center [273, 225] width 276 height 28
click at [135, 209] on input "d. Adjust the project schedule in collaboration with the team to incorporate th…" at bounding box center [135, 207] width 0 height 6
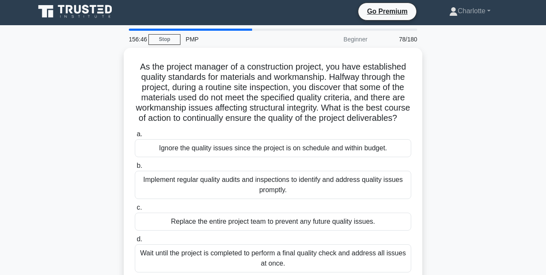
scroll to position [0, 0]
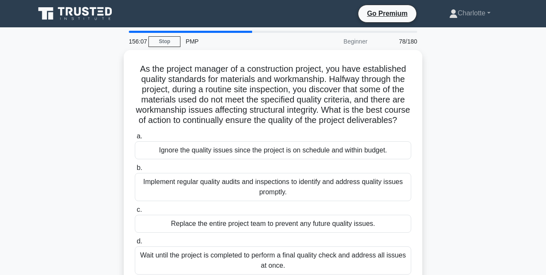
click at [290, 199] on div "Implement regular quality audits and inspections to identify and address qualit…" at bounding box center [273, 187] width 276 height 28
click at [135, 171] on input "b. Implement regular quality audits and inspections to identify and address qua…" at bounding box center [135, 168] width 0 height 6
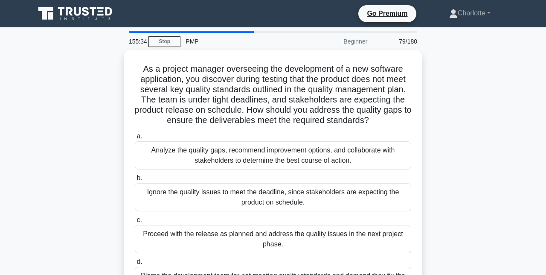
click at [317, 151] on div "Analyze the quality gaps, recommend improvement options, and collaborate with s…" at bounding box center [273, 155] width 276 height 28
click at [135, 139] on input "a. Analyze the quality gaps, recommend improvement options, and collaborate wit…" at bounding box center [135, 137] width 0 height 6
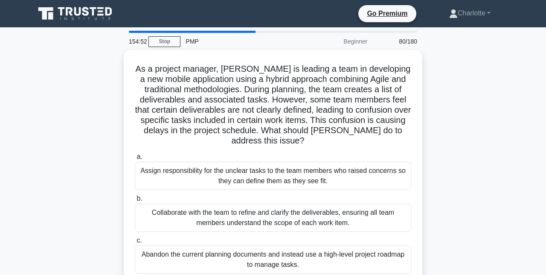
click at [88, 138] on div "As a project manager, [PERSON_NAME] is leading a team in developing a new mobil…" at bounding box center [273, 188] width 486 height 277
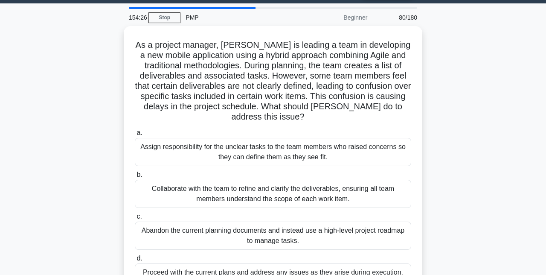
scroll to position [26, 0]
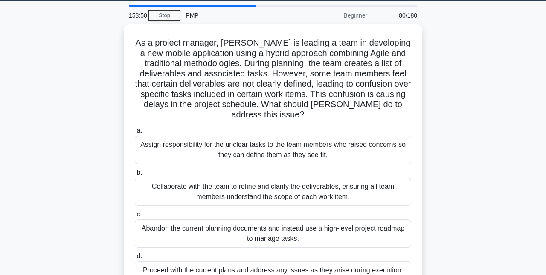
click at [241, 194] on div "Collaborate with the team to refine and clarify the deliverables, ensuring all …" at bounding box center [273, 191] width 276 height 28
click at [135, 175] on input "b. Collaborate with the team to refine and clarify the deliverables, ensuring a…" at bounding box center [135, 173] width 0 height 6
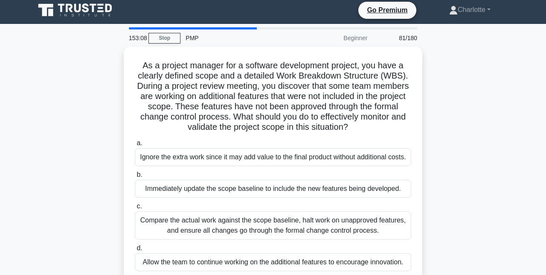
scroll to position [7, 0]
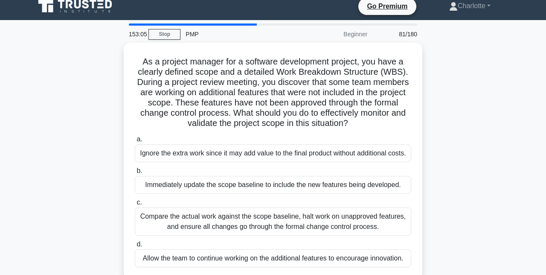
click at [268, 222] on div "Compare the actual work against the scope baseline, halt work on unapproved fea…" at bounding box center [273, 221] width 276 height 28
click at [135, 205] on input "c. Compare the actual work against the scope baseline, halt work on unapproved …" at bounding box center [135, 203] width 0 height 6
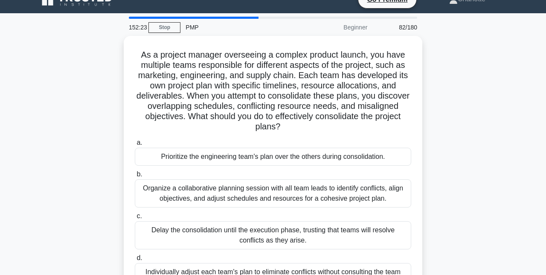
scroll to position [15, 0]
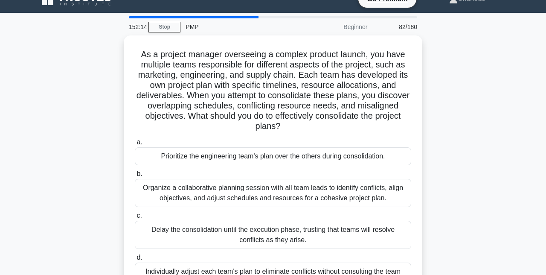
click at [282, 196] on div "Organize a collaborative planning session with all team leads to identify confl…" at bounding box center [273, 193] width 276 height 28
click at [135, 177] on input "b. Organize a collaborative planning session with all team leads to identify co…" at bounding box center [135, 174] width 0 height 6
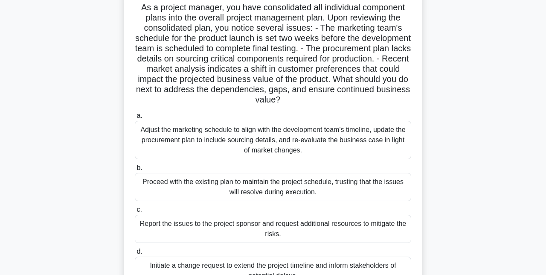
scroll to position [62, 0]
click at [315, 137] on div "Adjust the marketing schedule to align with the development team's timeline, up…" at bounding box center [273, 139] width 276 height 38
click at [135, 118] on input "a. Adjust the marketing schedule to align with the development team's timeline,…" at bounding box center [135, 115] width 0 height 6
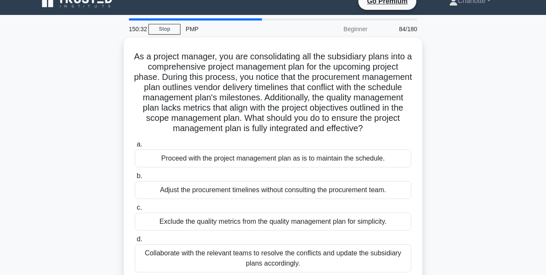
scroll to position [16, 0]
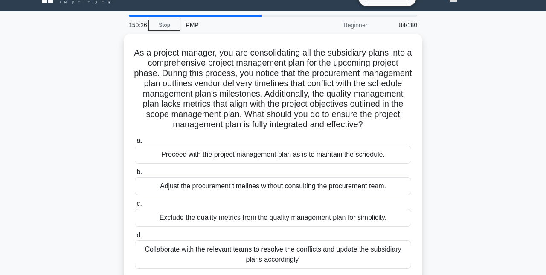
click at [284, 251] on div "Collaborate with the relevant teams to resolve the conflicts and update the sub…" at bounding box center [273, 254] width 276 height 28
click at [135, 238] on input "d. Collaborate with the relevant teams to resolve the conflicts and update the …" at bounding box center [135, 236] width 0 height 6
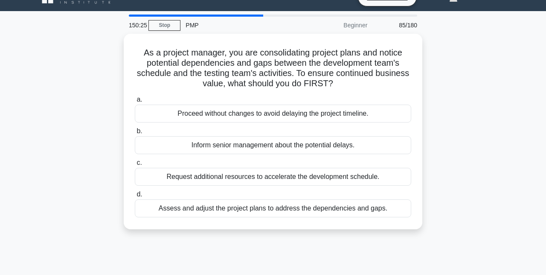
scroll to position [0, 0]
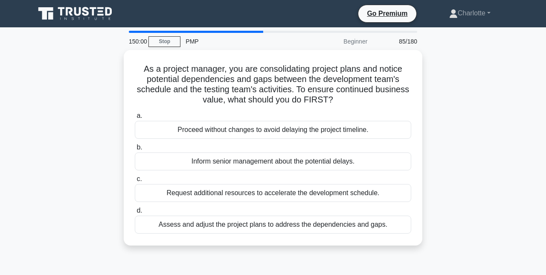
click at [245, 227] on div "Assess and adjust the project plans to address the dependencies and gaps." at bounding box center [273, 224] width 276 height 18
click at [135, 213] on input "d. Assess and adjust the project plans to address the dependencies and gaps." at bounding box center [135, 211] width 0 height 6
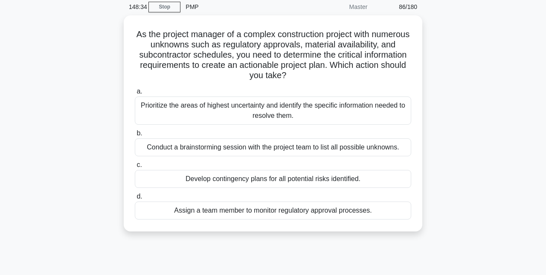
scroll to position [35, 0]
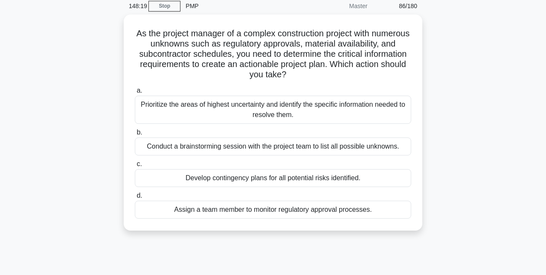
click at [281, 153] on div "Conduct a brainstorming session with the project team to list all possible unkn…" at bounding box center [273, 146] width 276 height 18
click at [135, 135] on input "b. Conduct a brainstorming session with the project team to list all possible u…" at bounding box center [135, 133] width 0 height 6
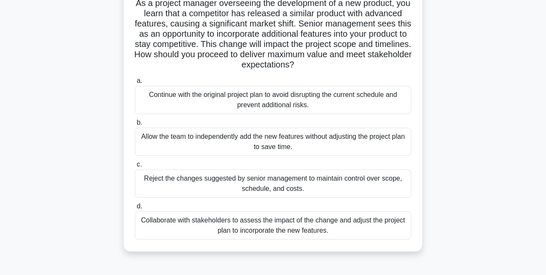
scroll to position [67, 0]
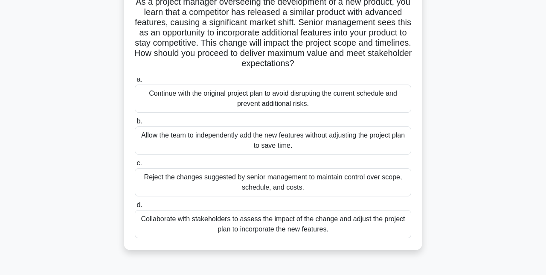
click at [311, 222] on div "Collaborate with stakeholders to assess the impact of the change and adjust the…" at bounding box center [273, 224] width 276 height 28
click at [135, 208] on input "d. Collaborate with stakeholders to assess the impact of the change and adjust …" at bounding box center [135, 205] width 0 height 6
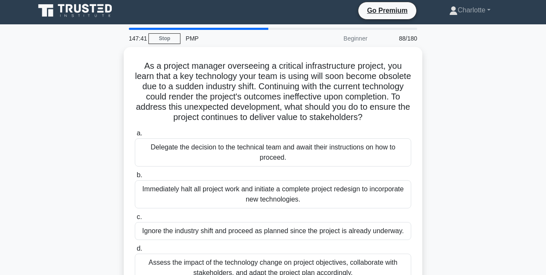
scroll to position [0, 0]
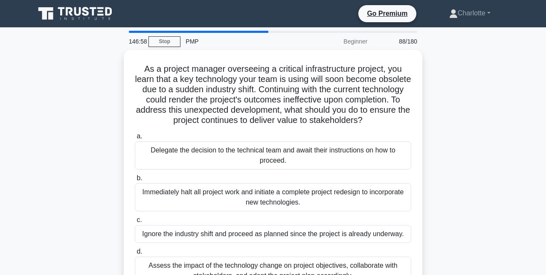
click at [294, 271] on div "Assess the impact of the technology change on project objectives, collaborate w…" at bounding box center [273, 270] width 276 height 28
click at [135, 254] on input "d. Assess the impact of the technology change on project objectives, collaborat…" at bounding box center [135, 252] width 0 height 6
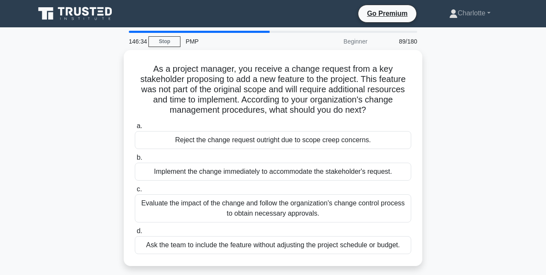
click at [278, 209] on div "Evaluate the impact of the change and follow the organization's change control …" at bounding box center [273, 208] width 276 height 28
click at [135, 192] on input "c. Evaluate the impact of the change and follow the organization's change contr…" at bounding box center [135, 189] width 0 height 6
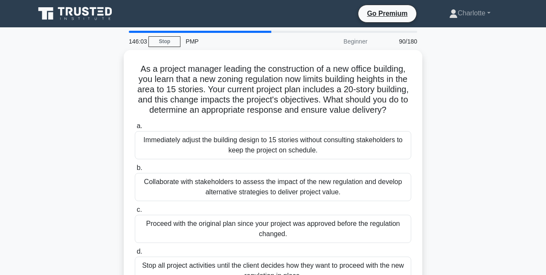
click at [274, 191] on div "Collaborate with stakeholders to assess the impact of the new regulation and de…" at bounding box center [273, 187] width 276 height 28
click at [135, 171] on input "b. Collaborate with stakeholders to assess the impact of the new regulation and…" at bounding box center [135, 168] width 0 height 6
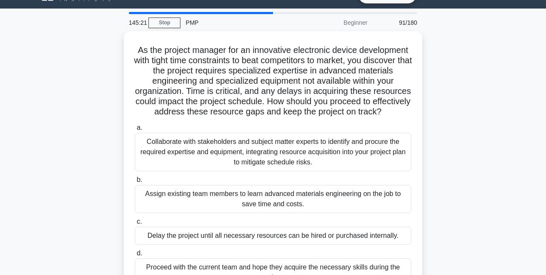
scroll to position [19, 0]
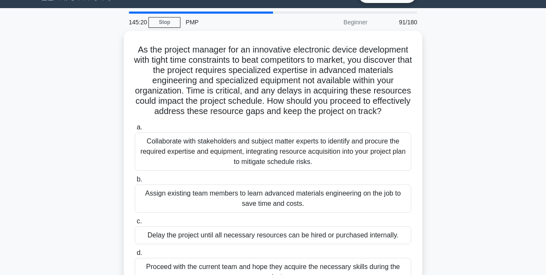
click at [310, 162] on div "Collaborate with stakeholders and subject matter experts to identify and procur…" at bounding box center [273, 151] width 276 height 38
click at [135, 130] on input "a. Collaborate with stakeholders and subject matter experts to identify and pro…" at bounding box center [135, 128] width 0 height 6
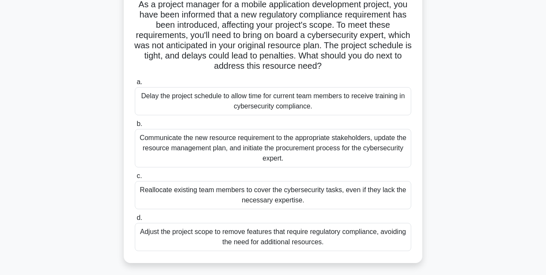
scroll to position [65, 0]
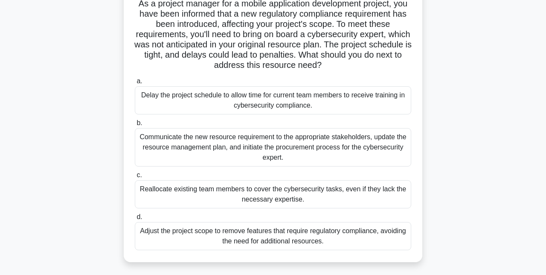
click at [241, 149] on div "Communicate the new resource requirement to the appropriate stakeholders, updat…" at bounding box center [273, 147] width 276 height 38
click at [135, 126] on input "b. Communicate the new resource requirement to the appropriate stakeholders, up…" at bounding box center [135, 123] width 0 height 6
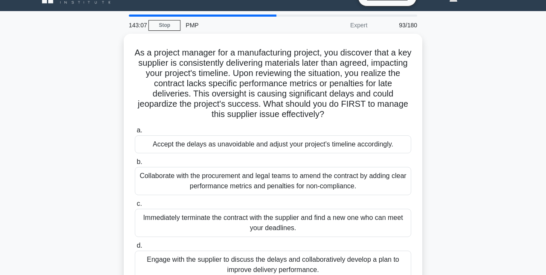
scroll to position [17, 0]
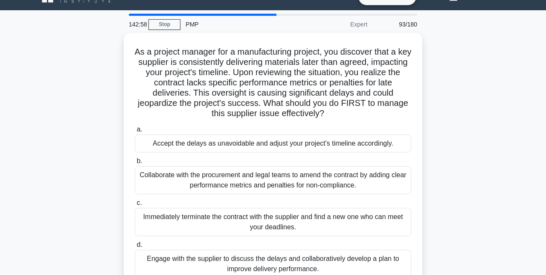
click at [281, 265] on div "Engage with the supplier to discuss the delays and collaboratively develop a pl…" at bounding box center [273, 264] width 276 height 28
click at [135, 247] on input "d. Engage with the supplier to discuss the delays and collaboratively develop a…" at bounding box center [135, 245] width 0 height 6
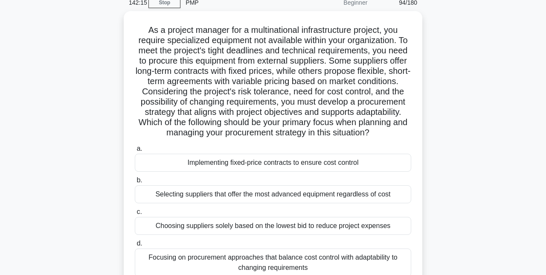
scroll to position [39, 0]
click at [268, 268] on div "Focusing on procurement approaches that balance cost control with adaptability …" at bounding box center [273, 262] width 276 height 28
click at [135, 246] on input "d. Focusing on procurement approaches that balance cost control with adaptabili…" at bounding box center [135, 243] width 0 height 6
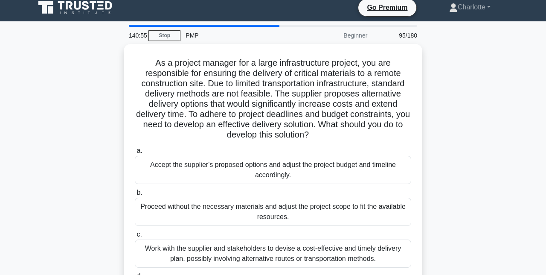
scroll to position [6, 0]
click at [274, 259] on div "Work with the supplier and stakeholders to devise a cost-effective and timely d…" at bounding box center [273, 253] width 276 height 28
click at [135, 237] on input "c. Work with the supplier and stakeholders to devise a cost-effective and timel…" at bounding box center [135, 235] width 0 height 6
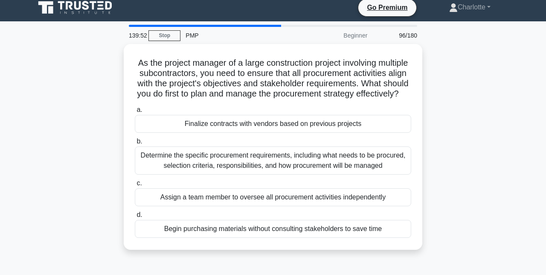
click at [344, 164] on div "Determine the specific procurement requirements, including what needs to be pro…" at bounding box center [273, 160] width 276 height 28
click at [135, 144] on input "b. Determine the specific procurement requirements, including what needs to be …" at bounding box center [135, 142] width 0 height 6
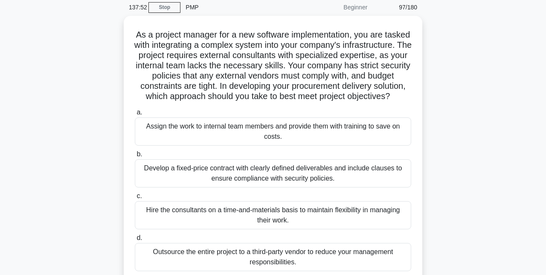
scroll to position [26, 0]
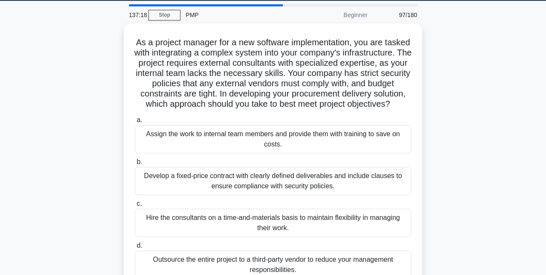
click at [173, 183] on div "Develop a fixed-price contract with clearly defined deliverables and include cl…" at bounding box center [273, 181] width 276 height 28
click at [135, 165] on input "b. Develop a fixed-price contract with clearly defined deliverables and include…" at bounding box center [135, 162] width 0 height 6
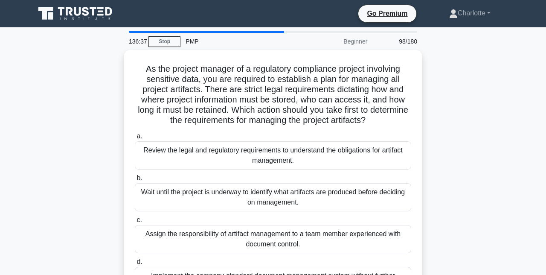
scroll to position [1, 0]
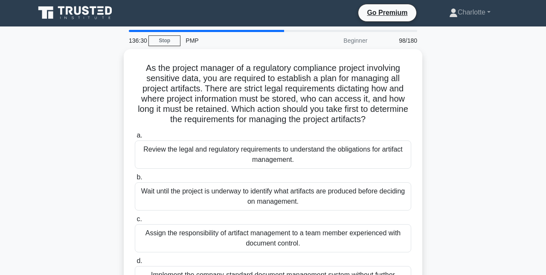
click at [288, 155] on div "Review the legal and regulatory requirements to understand the obligations for …" at bounding box center [273, 154] width 276 height 28
click at [135, 138] on input "a. Review the legal and regulatory requirements to understand the obligations f…" at bounding box center [135, 136] width 0 height 6
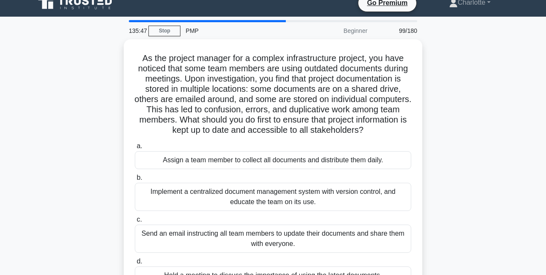
scroll to position [11, 0]
click at [256, 194] on div "Implement a centralized document management system with version control, and ed…" at bounding box center [273, 196] width 276 height 28
click at [135, 180] on input "b. Implement a centralized document management system with version control, and…" at bounding box center [135, 177] width 0 height 6
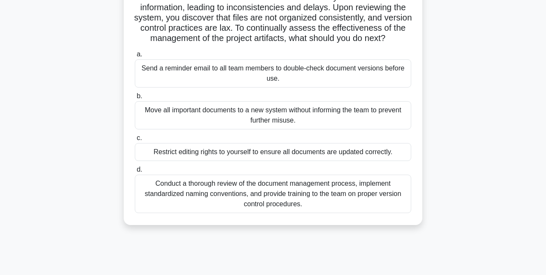
scroll to position [102, 0]
click at [288, 199] on div "Conduct a thorough review of the document management process, implement standar…" at bounding box center [273, 193] width 276 height 38
click at [135, 172] on input "d. Conduct a thorough review of the document management process, implement stan…" at bounding box center [135, 170] width 0 height 6
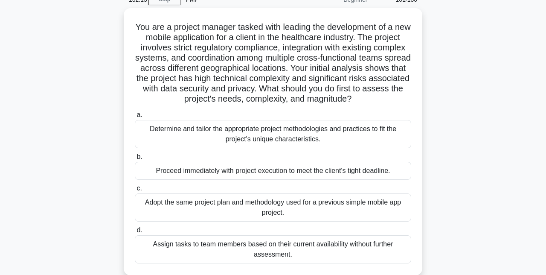
scroll to position [42, 0]
click at [300, 136] on div "Determine and tailor the appropriate project methodologies and practices to fit…" at bounding box center [273, 134] width 276 height 28
click at [135, 118] on input "a. Determine and tailor the appropriate project methodologies and practices to …" at bounding box center [135, 115] width 0 height 6
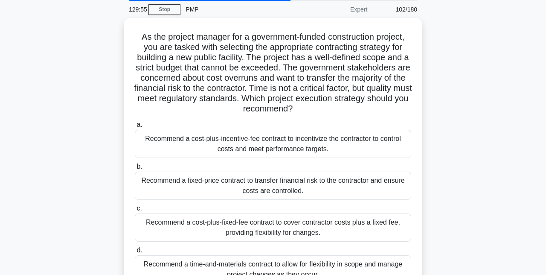
scroll to position [29, 0]
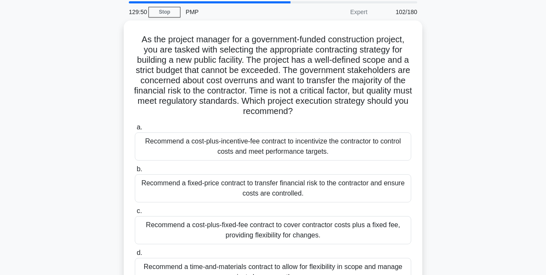
click at [251, 272] on div "Recommend a time-and-materials contract to allow for flexibility in scope and m…" at bounding box center [273, 272] width 276 height 28
click at [135, 256] on input "d. Recommend a time-and-materials contract to allow for flexibility in scope an…" at bounding box center [135, 253] width 0 height 6
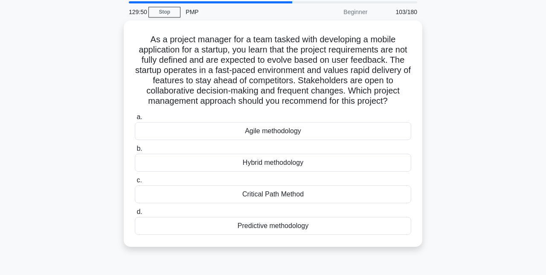
scroll to position [0, 0]
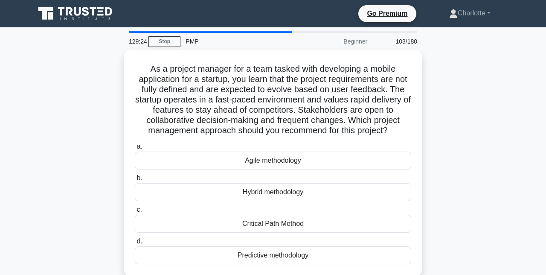
click at [247, 164] on div "Agile methodology" at bounding box center [273, 160] width 276 height 18
click at [135, 149] on input "a. Agile methodology" at bounding box center [135, 147] width 0 height 6
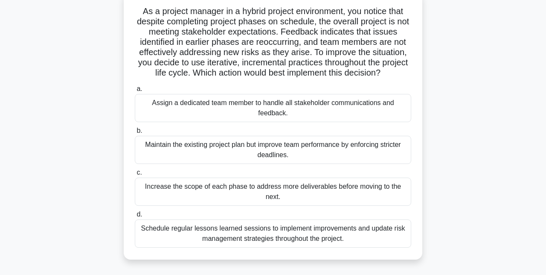
scroll to position [58, 0]
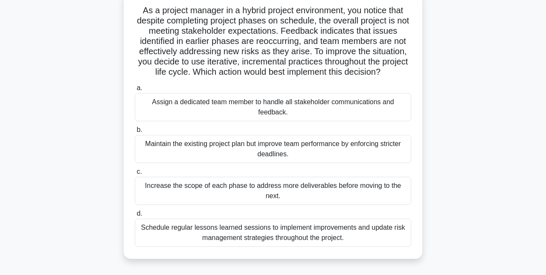
click at [307, 108] on div "Assign a dedicated team member to handle all stakeholder communications and fee…" at bounding box center [273, 107] width 276 height 28
click at [135, 91] on input "a. Assign a dedicated team member to handle all stakeholder communications and …" at bounding box center [135, 88] width 0 height 6
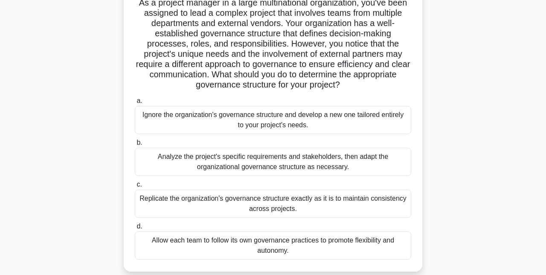
scroll to position [67, 0]
click at [331, 163] on div "Analyze the project's specific requirements and stakeholders, then adapt the or…" at bounding box center [273, 161] width 276 height 28
click at [135, 145] on input "b. Analyze the project's specific requirements and stakeholders, then adapt the…" at bounding box center [135, 143] width 0 height 6
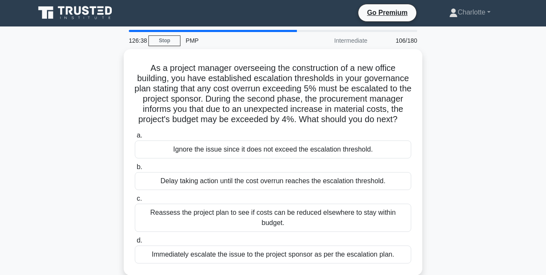
scroll to position [0, 0]
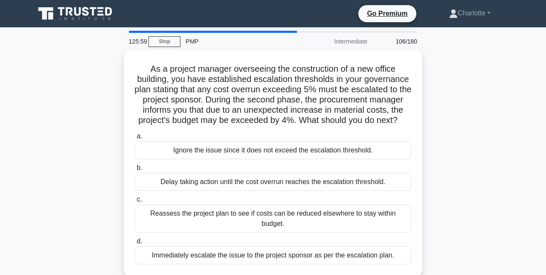
click at [316, 222] on div "Reassess the project plan to see if costs can be reduced elsewhere to stay with…" at bounding box center [273, 218] width 276 height 28
click at [135, 202] on input "c. Reassess the project plan to see if costs can be reduced elsewhere to stay w…" at bounding box center [135, 200] width 0 height 6
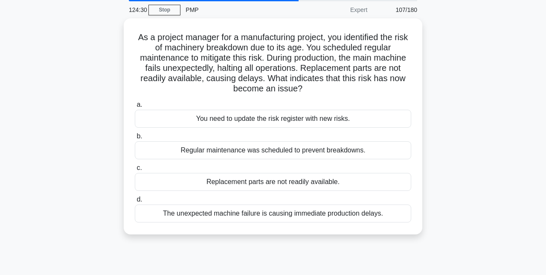
scroll to position [22, 0]
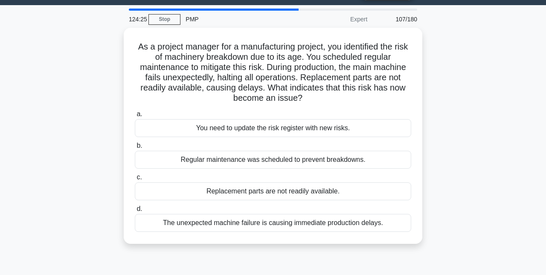
click at [304, 191] on div "Replacement parts are not readily available." at bounding box center [273, 191] width 276 height 18
click at [135, 180] on input "c. Replacement parts are not readily available." at bounding box center [135, 177] width 0 height 6
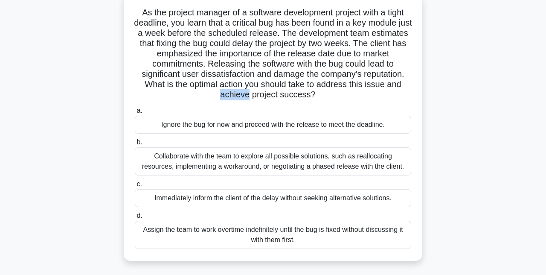
scroll to position [56, 0]
click at [483, 137] on div "As the project manager of a software development project with a tight deadline,…" at bounding box center [273, 132] width 486 height 277
click at [282, 164] on div "Collaborate with the team to explore all possible solutions, such as reallocati…" at bounding box center [273, 161] width 276 height 28
click at [135, 145] on input "b. Collaborate with the team to explore all possible solutions, such as realloc…" at bounding box center [135, 143] width 0 height 6
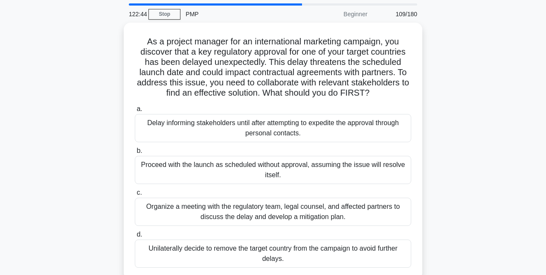
scroll to position [27, 0]
click at [299, 212] on div "Organize a meeting with the regulatory team, legal counsel, and affected partne…" at bounding box center [273, 212] width 276 height 28
click at [135, 195] on input "c. Organize a meeting with the regulatory team, legal counsel, and affected par…" at bounding box center [135, 193] width 0 height 6
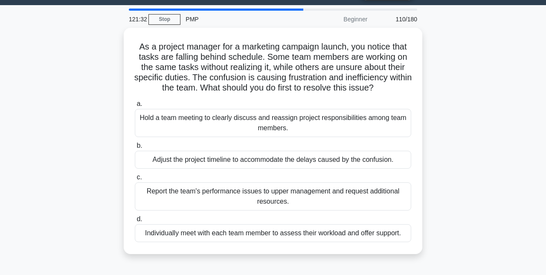
scroll to position [21, 0]
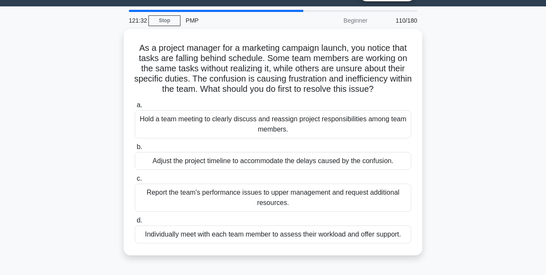
click at [308, 132] on div "Hold a team meeting to clearly discuss and reassign project responsibilities am…" at bounding box center [273, 124] width 276 height 28
click at [135, 108] on input "a. Hold a team meeting to clearly discuss and reassign project responsibilities…" at bounding box center [135, 105] width 0 height 6
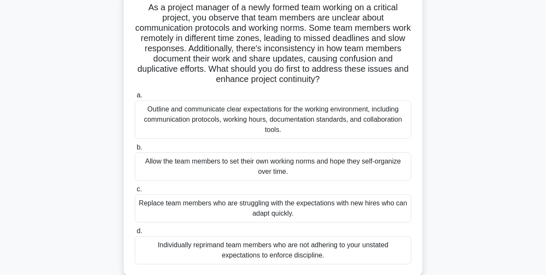
scroll to position [62, 0]
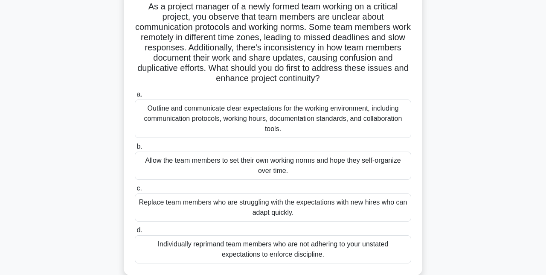
click at [334, 117] on div "Outline and communicate clear expectations for the working environment, includi…" at bounding box center [273, 118] width 276 height 38
click at [135, 97] on input "a. Outline and communicate clear expectations for the working environment, incl…" at bounding box center [135, 95] width 0 height 6
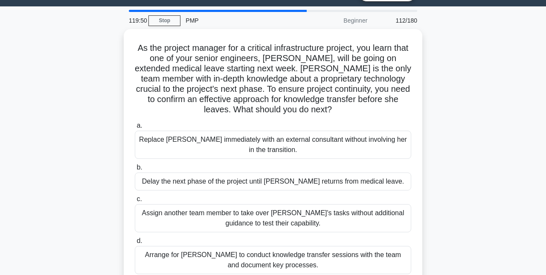
scroll to position [23, 0]
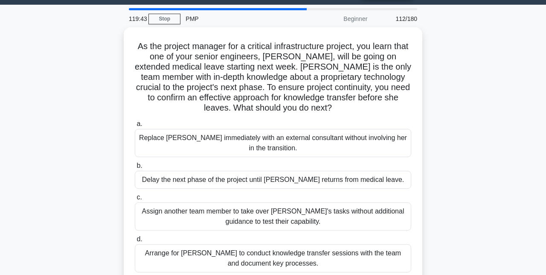
click at [351, 262] on div "Arrange for [PERSON_NAME] to conduct knowledge transfer sessions with the team …" at bounding box center [273, 258] width 276 height 28
click at [135, 242] on input "d. Arrange for [PERSON_NAME] to conduct knowledge transfer sessions with the te…" at bounding box center [135, 239] width 0 height 6
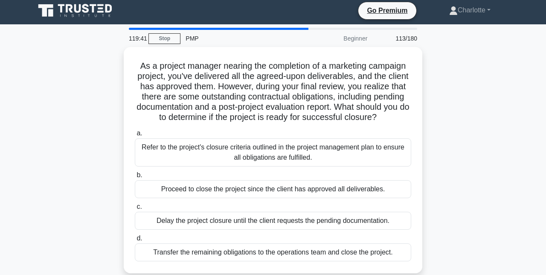
scroll to position [0, 0]
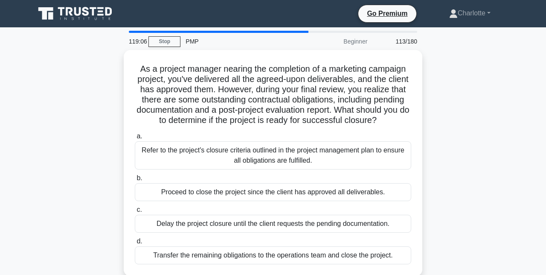
click at [332, 162] on div "Refer to the project's closure criteria outlined in the project management plan…" at bounding box center [273, 155] width 276 height 28
click at [135, 139] on input "a. Refer to the project's closure criteria outlined in the project management p…" at bounding box center [135, 137] width 0 height 6
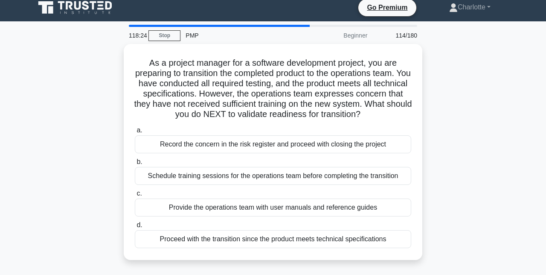
scroll to position [12, 0]
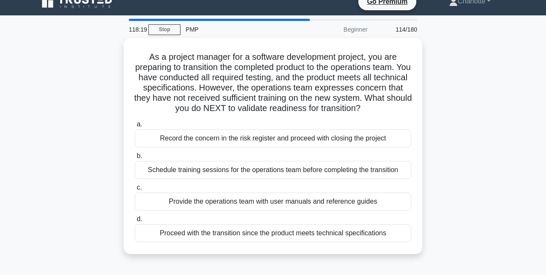
click at [256, 175] on div "Schedule training sessions for the operations team before completing the transi…" at bounding box center [273, 170] width 276 height 18
click at [135, 159] on input "b. Schedule training sessions for the operations team before completing the tra…" at bounding box center [135, 156] width 0 height 6
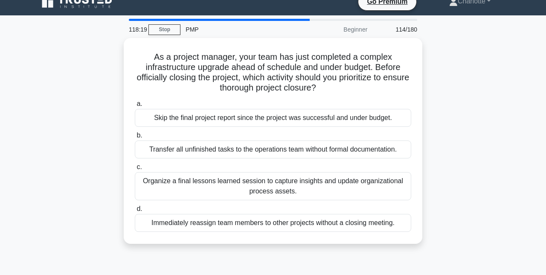
click at [259, 183] on div "Organize a final lessons learned session to capture insights and update organiz…" at bounding box center [273, 186] width 276 height 28
click at [135, 170] on input "c. Organize a final lessons learned session to capture insights and update orga…" at bounding box center [135, 167] width 0 height 6
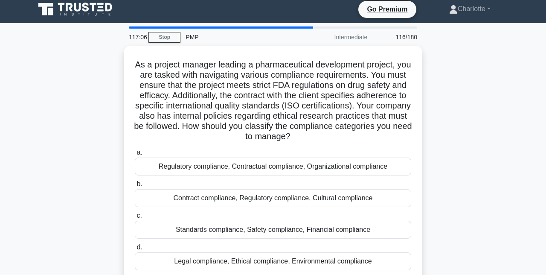
scroll to position [0, 0]
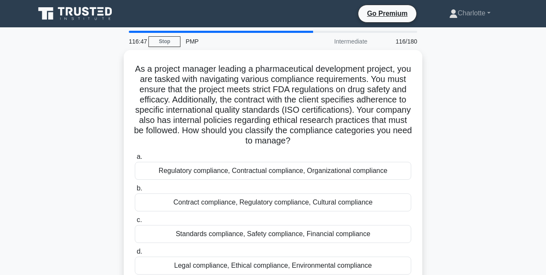
click at [222, 167] on div "Regulatory compliance, Contractual compliance, Organizational compliance" at bounding box center [273, 171] width 276 height 18
click at [135, 160] on input "a. Regulatory compliance, Contractual compliance, Organizational compliance" at bounding box center [135, 157] width 0 height 6
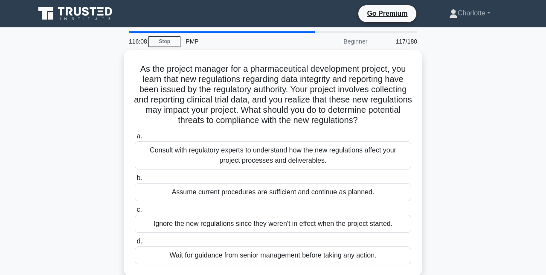
click at [288, 158] on div "Consult with regulatory experts to understand how the new regulations affect yo…" at bounding box center [273, 155] width 276 height 28
click at [135, 139] on input "a. Consult with regulatory experts to understand how the new regulations affect…" at bounding box center [135, 137] width 0 height 6
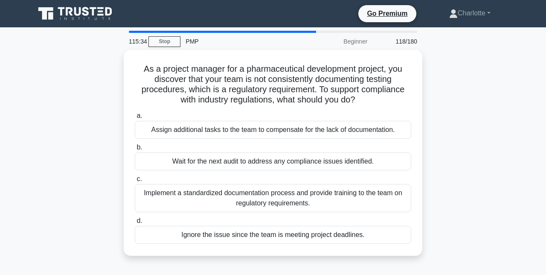
click at [287, 195] on div "Implement a standardized documentation process and provide training to the team…" at bounding box center [273, 198] width 276 height 28
click at [135, 182] on input "c. Implement a standardized documentation process and provide training to the t…" at bounding box center [135, 179] width 0 height 6
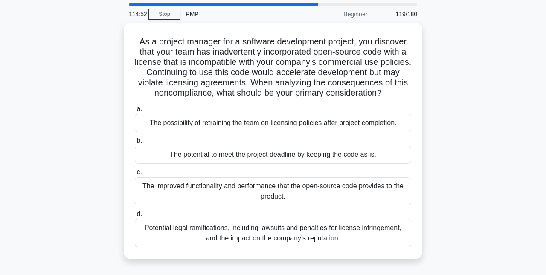
scroll to position [28, 0]
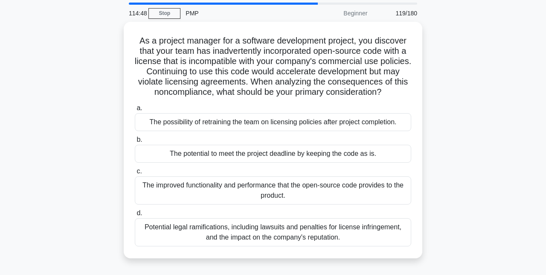
click at [322, 235] on div "Potential legal ramifications, including lawsuits and penalties for license inf…" at bounding box center [273, 232] width 276 height 28
click at [135, 216] on input "d. Potential legal ramifications, including lawsuits and penalties for license …" at bounding box center [135, 213] width 0 height 6
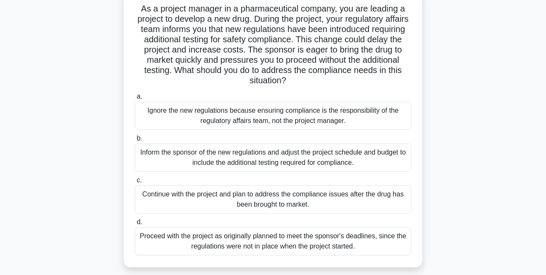
scroll to position [62, 0]
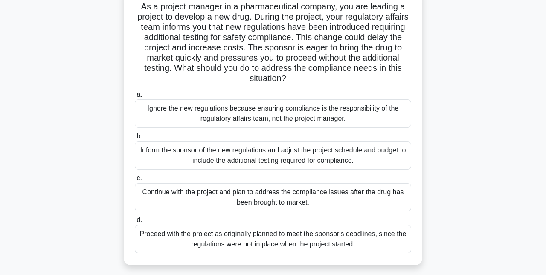
click at [318, 157] on div "Inform the sponsor of the new regulations and adjust the project schedule and b…" at bounding box center [273, 155] width 276 height 28
click at [135, 139] on input "b. Inform the sponsor of the new regulations and adjust the project schedule an…" at bounding box center [135, 137] width 0 height 6
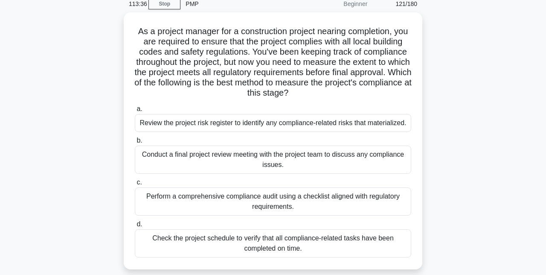
scroll to position [38, 0]
click at [308, 203] on div "Perform a comprehensive compliance audit using a checklist aligned with regulat…" at bounding box center [273, 201] width 276 height 28
click at [135, 185] on input "c. Perform a comprehensive compliance audit using a checklist aligned with regu…" at bounding box center [135, 182] width 0 height 6
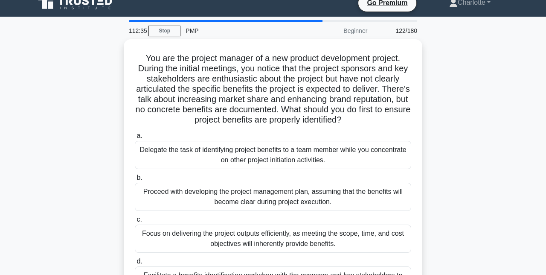
scroll to position [11, 0]
click at [352, 274] on div "Facilitate a benefits identification workshop with the sponsors and key stakeho…" at bounding box center [273, 280] width 276 height 28
click at [135, 264] on input "d. Facilitate a benefits identification workshop with the sponsors and key stak…" at bounding box center [135, 261] width 0 height 6
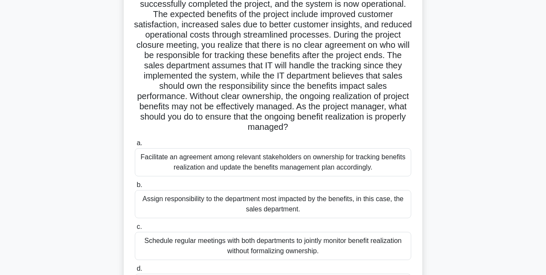
scroll to position [86, 0]
click at [292, 171] on div "Facilitate an agreement among relevant stakeholders on ownership for tracking b…" at bounding box center [273, 162] width 276 height 28
click at [135, 145] on input "a. Facilitate an agreement among relevant stakeholders on ownership for trackin…" at bounding box center [135, 143] width 0 height 6
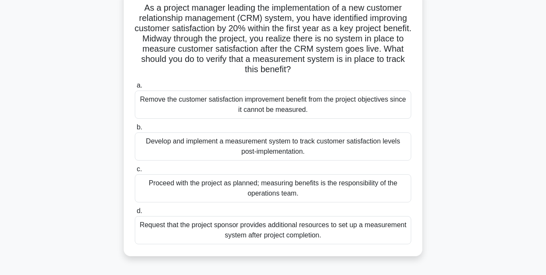
scroll to position [67, 0]
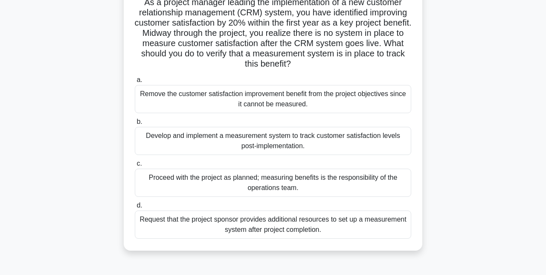
click at [279, 225] on div "Request that the project sponsor provides additional resources to set up a meas…" at bounding box center [273, 224] width 276 height 28
click at [135, 208] on input "d. Request that the project sponsor provides additional resources to set up a m…" at bounding box center [135, 206] width 0 height 6
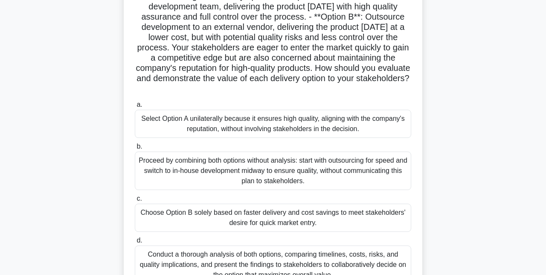
scroll to position [82, 0]
click at [325, 260] on div "Conduct a thorough analysis of both options, comparing timelines, costs, risks,…" at bounding box center [273, 265] width 276 height 38
click at [135, 244] on input "d. Conduct a thorough analysis of both options, comparing timelines, costs, ris…" at bounding box center [135, 241] width 0 height 6
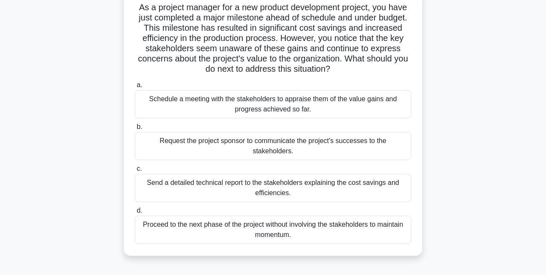
scroll to position [64, 0]
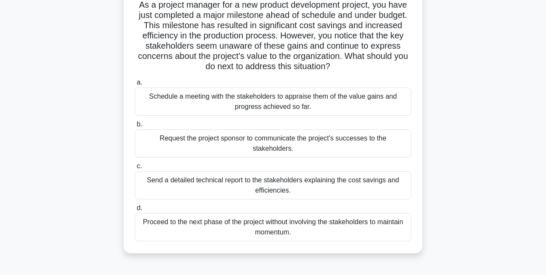
click at [317, 96] on div "Schedule a meeting with the stakeholders to appraise them of the value gains an…" at bounding box center [273, 101] width 276 height 28
click at [135, 85] on input "a. Schedule a meeting with the stakeholders to appraise them of the value gains…" at bounding box center [135, 83] width 0 height 6
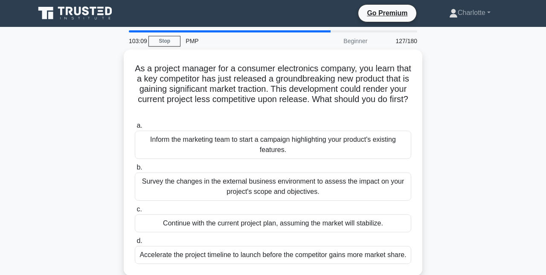
scroll to position [0, 0]
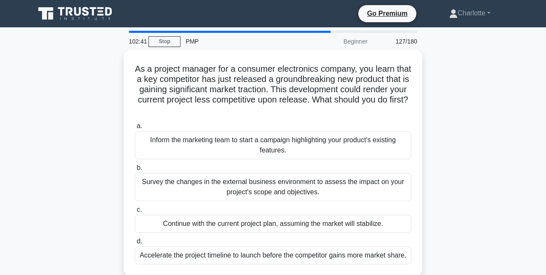
click at [330, 191] on div "Survey the changes in the external business environment to assess the impact on…" at bounding box center [273, 187] width 276 height 28
click at [135, 171] on input "b. Survey the changes in the external business environment to assess the impact…" at bounding box center [135, 168] width 0 height 6
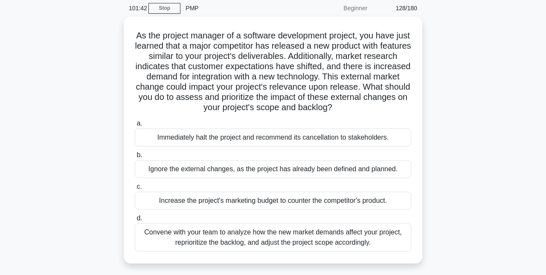
scroll to position [35, 0]
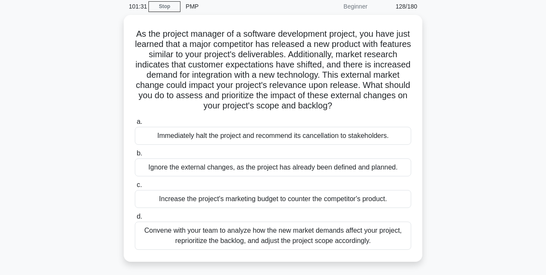
click at [309, 240] on div "Convene with your team to analyze how the new market demands affect your projec…" at bounding box center [273, 235] width 276 height 28
click at [135, 219] on input "d. Convene with your team to analyze how the new market demands affect your pro…" at bounding box center [135, 217] width 0 height 6
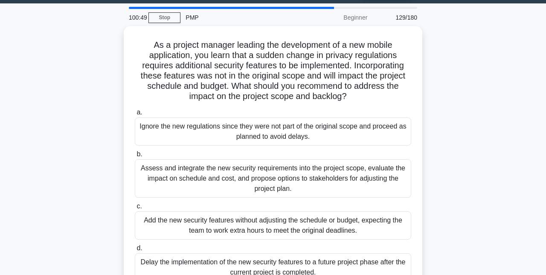
scroll to position [24, 0]
click at [297, 178] on div "Assess and integrate the new security requirements into the project scope, eval…" at bounding box center [273, 178] width 276 height 38
click at [135, 157] on input "b. Assess and integrate the new security requirements into the project scope, e…" at bounding box center [135, 154] width 0 height 6
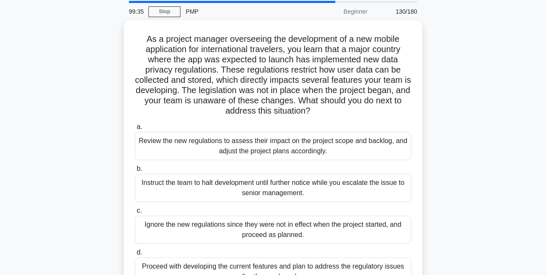
scroll to position [35, 0]
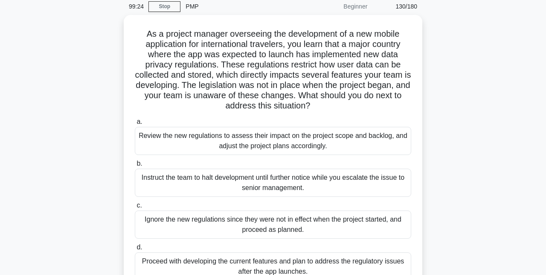
click at [346, 142] on div "Review the new regulations to assess their impact on the project scope and back…" at bounding box center [273, 141] width 276 height 28
click at [135, 125] on input "a. Review the new regulations to assess their impact on the project scope and b…" at bounding box center [135, 122] width 0 height 6
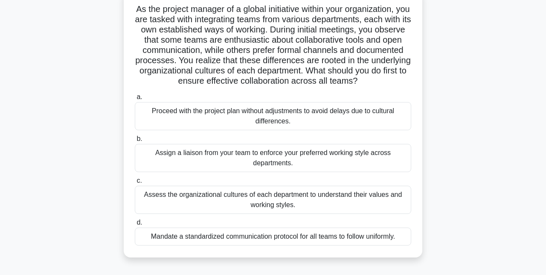
scroll to position [61, 0]
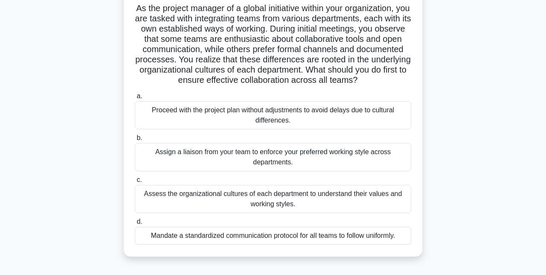
click at [301, 200] on div "Assess the organizational cultures of each department to understand their value…" at bounding box center [273, 199] width 276 height 28
click at [135, 183] on input "c. Assess the organizational cultures of each department to understand their va…" at bounding box center [135, 180] width 0 height 6
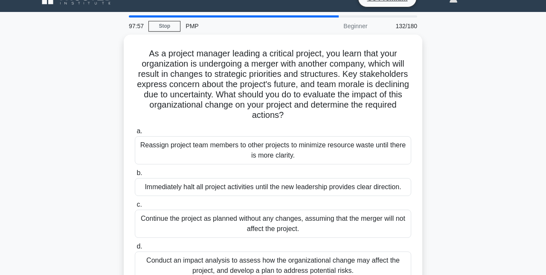
scroll to position [16, 0]
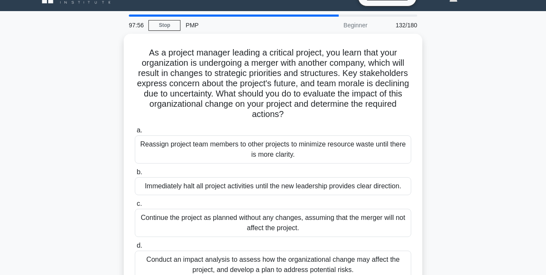
click at [325, 263] on div "Conduct an impact analysis to assess how the organizational change may affect t…" at bounding box center [273, 264] width 276 height 28
click at [135, 248] on input "d. Conduct an impact analysis to assess how the organizational change may affec…" at bounding box center [135, 246] width 0 height 6
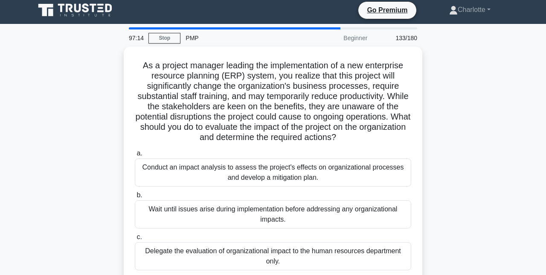
scroll to position [7, 0]
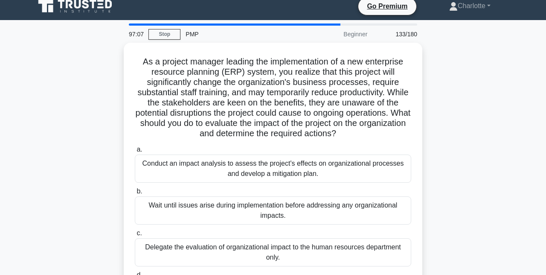
click at [299, 169] on div "Conduct an impact analysis to assess the project's effects on organizational pr…" at bounding box center [273, 168] width 276 height 28
click at [135, 152] on input "a. Conduct an impact analysis to assess the project's effects on organizational…" at bounding box center [135, 150] width 0 height 6
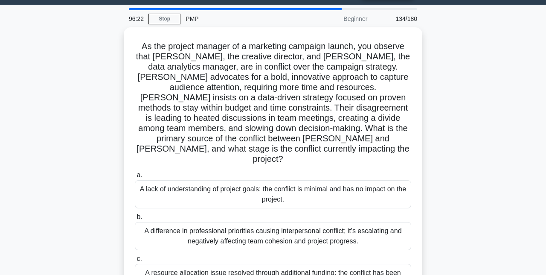
scroll to position [25, 0]
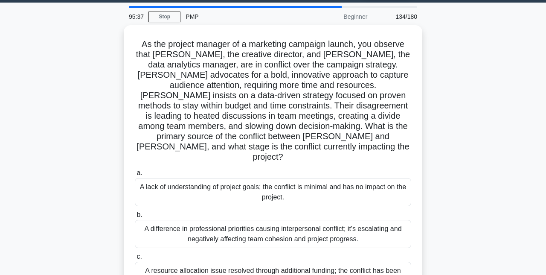
click at [278, 220] on div "A difference in professional priorities causing interpersonal conflict; it's es…" at bounding box center [273, 234] width 276 height 28
click at [135, 218] on input "b. A difference in professional priorities causing interpersonal conflict; it's…" at bounding box center [135, 215] width 0 height 6
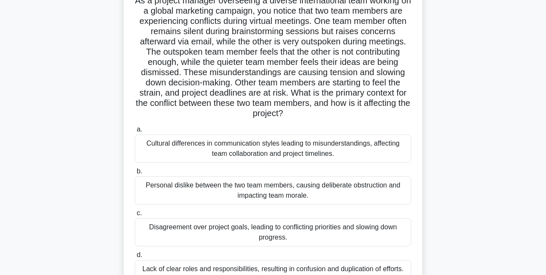
scroll to position [70, 0]
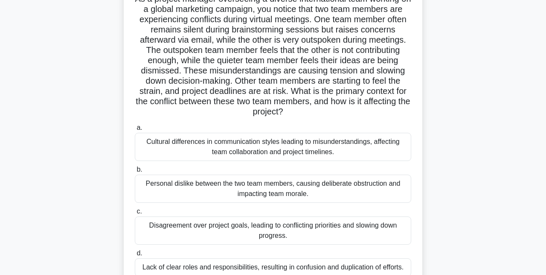
click at [274, 153] on div "Cultural differences in communication styles leading to misunderstandings, affe…" at bounding box center [273, 147] width 276 height 28
click at [135, 131] on input "a. Cultural differences in communication styles leading to misunderstandings, a…" at bounding box center [135, 128] width 0 height 6
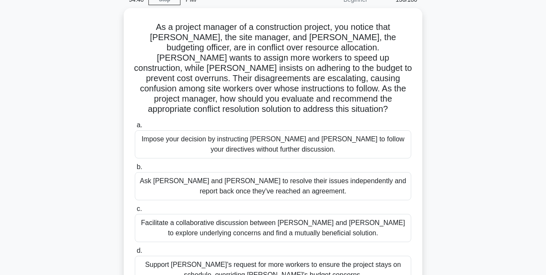
scroll to position [0, 0]
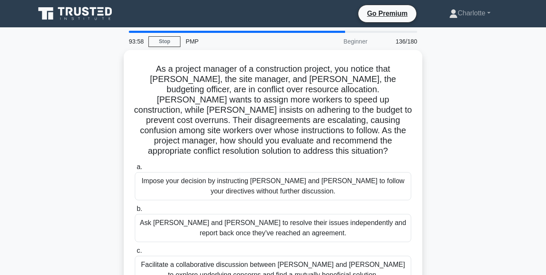
click at [288, 261] on div "Facilitate a collaborative discussion between [PERSON_NAME] and [PERSON_NAME] t…" at bounding box center [273, 270] width 276 height 28
click at [135, 253] on input "c. Facilitate a collaborative discussion between [PERSON_NAME] and [PERSON_NAME…" at bounding box center [135, 251] width 0 height 6
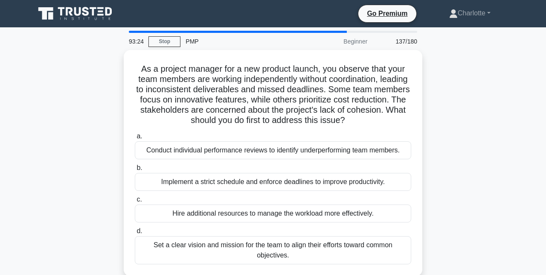
click at [292, 252] on div "Set a clear vision and mission for the team to align their efforts toward commo…" at bounding box center [273, 250] width 276 height 28
click at [135, 234] on input "d. Set a clear vision and mission for the team to align their efforts toward co…" at bounding box center [135, 231] width 0 height 6
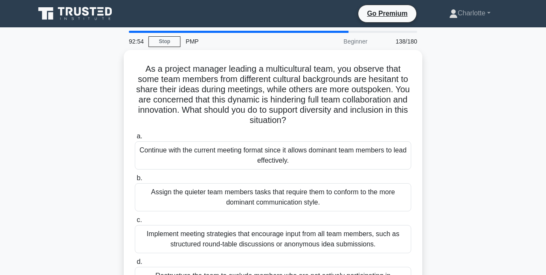
click at [288, 247] on div "Implement meeting strategies that encourage input from all team members, such a…" at bounding box center [273, 239] width 276 height 28
click at [135, 223] on input "c. Implement meeting strategies that encourage input from all team members, suc…" at bounding box center [135, 220] width 0 height 6
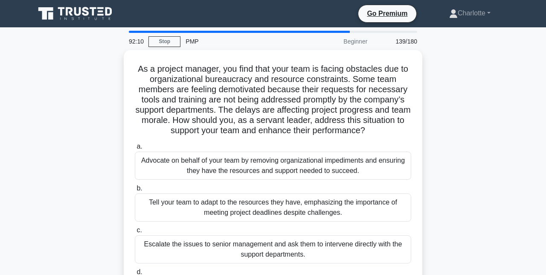
click at [269, 172] on div "Advocate on behalf of your team by removing organizational impediments and ensu…" at bounding box center [273, 165] width 276 height 28
click at [135, 149] on input "a. Advocate on behalf of your team by removing organizational impediments and e…" at bounding box center [135, 147] width 0 height 6
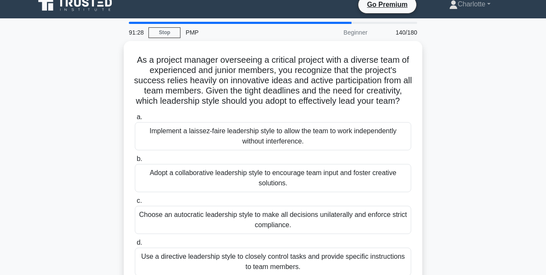
scroll to position [10, 0]
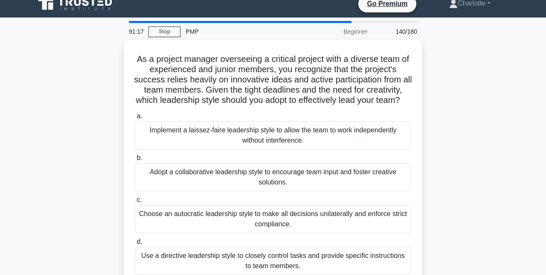
click at [230, 189] on div "Adopt a collaborative leadership style to encourage team input and foster creat…" at bounding box center [273, 177] width 276 height 28
click at [135, 161] on input "b. Adopt a collaborative leadership style to encourage team input and [PERSON_N…" at bounding box center [135, 158] width 0 height 6
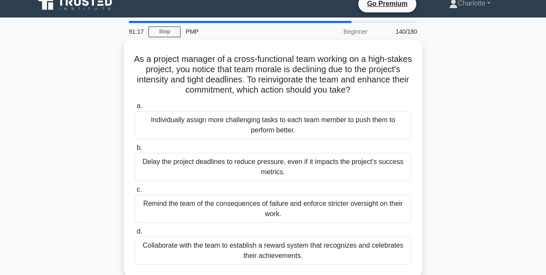
scroll to position [0, 0]
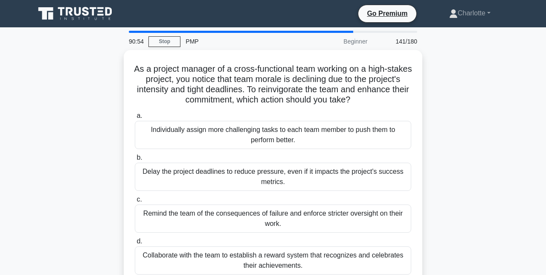
click at [273, 262] on div "Collaborate with the team to establish a reward system that recognizes and cele…" at bounding box center [273, 260] width 276 height 28
click at [135, 244] on input "d. Collaborate with the team to establish a reward system that recognizes and c…" at bounding box center [135, 241] width 0 height 6
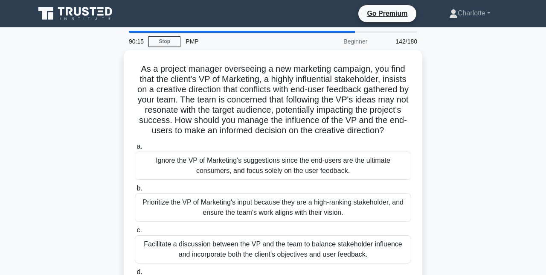
click at [235, 253] on div "Facilitate a discussion between the VP and the team to balance stakeholder infl…" at bounding box center [273, 249] width 276 height 28
click at [135, 233] on input "c. Facilitate a discussion between the VP and the team to balance stakeholder i…" at bounding box center [135, 230] width 0 height 6
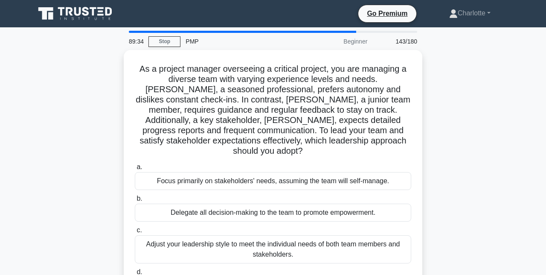
click at [272, 240] on div "Adjust your leadership style to meet the individual needs of both team members …" at bounding box center [273, 249] width 276 height 28
click at [135, 233] on input "c. Adjust your leadership style to meet the individual needs of both team membe…" at bounding box center [135, 230] width 0 height 6
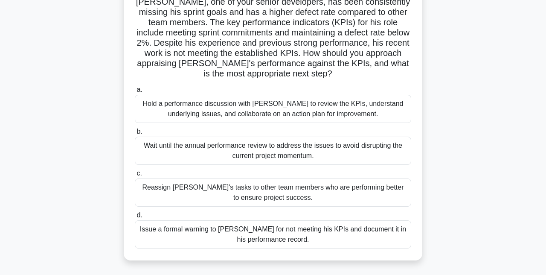
scroll to position [88, 0]
click at [267, 112] on div "Hold a performance discussion with [PERSON_NAME] to review the KPIs, understand…" at bounding box center [273, 108] width 276 height 28
click at [135, 92] on input "a. Hold a performance discussion with [PERSON_NAME] to review the KPIs, underst…" at bounding box center [135, 90] width 0 height 6
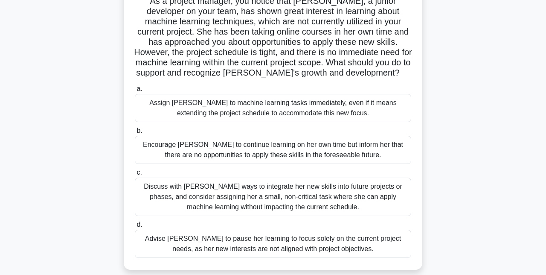
scroll to position [72, 0]
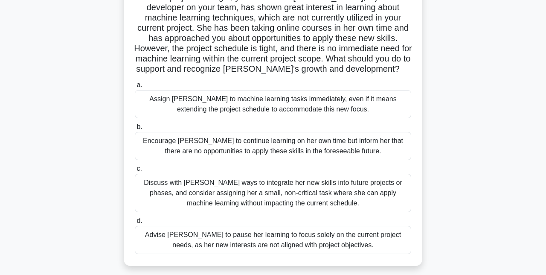
click at [215, 197] on div "Discuss with [PERSON_NAME] ways to integrate her new skills into future project…" at bounding box center [273, 193] width 276 height 38
click at [135, 172] on input "c. Discuss with [PERSON_NAME] ways to integrate her new skills into future proj…" at bounding box center [135, 169] width 0 height 6
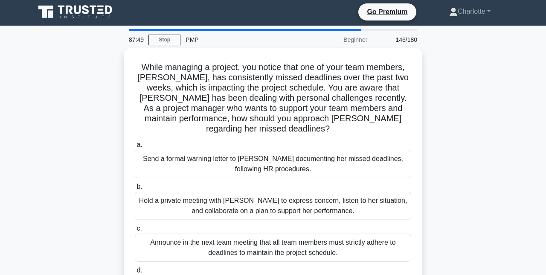
scroll to position [0, 0]
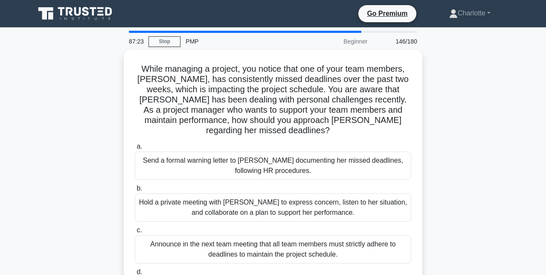
click at [236, 198] on div "Hold a private meeting with [PERSON_NAME] to express concern, listen to her sit…" at bounding box center [273, 207] width 276 height 28
click at [135, 191] on input "b. Hold a private meeting with [PERSON_NAME] to express concern, listen to her …" at bounding box center [135, 189] width 0 height 6
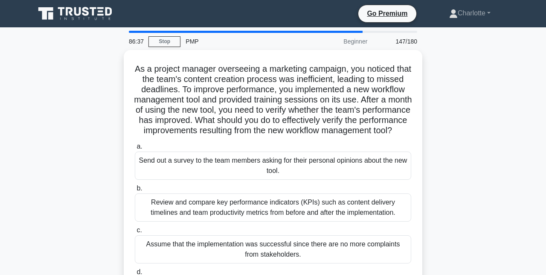
click at [209, 218] on div "Review and compare key performance indicators (KPIs) such as content delivery t…" at bounding box center [273, 207] width 276 height 28
click at [135, 191] on input "b. Review and compare key performance indicators (KPIs) such as content deliver…" at bounding box center [135, 189] width 0 height 6
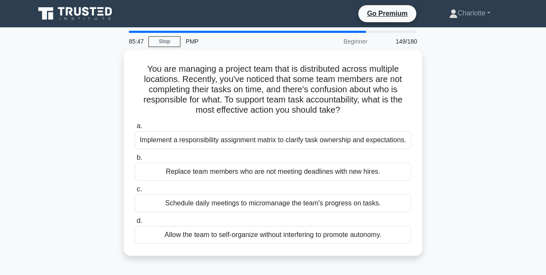
click at [197, 148] on div "Implement a responsibility assignment matrix to clarify task ownership and expe…" at bounding box center [273, 140] width 276 height 18
click at [135, 129] on input "a. Implement a responsibility assignment matrix to clarify task ownership and e…" at bounding box center [135, 126] width 0 height 6
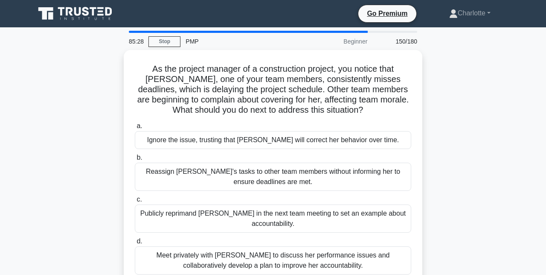
click at [267, 265] on div "Meet privately with [PERSON_NAME] to discuss her performance issues and collabo…" at bounding box center [273, 260] width 276 height 28
click at [135, 244] on input "d. Meet privately with [PERSON_NAME] to discuss her performance issues and coll…" at bounding box center [135, 241] width 0 height 6
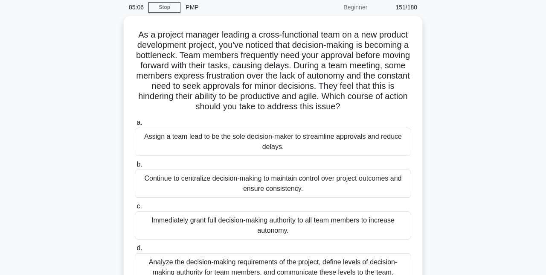
scroll to position [36, 0]
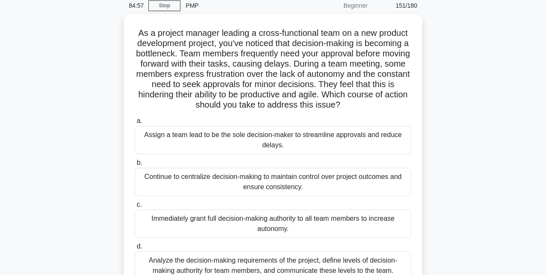
click at [225, 267] on div "Analyze the decision-making requirements of the project, define levels of decis…" at bounding box center [273, 265] width 276 height 28
click at [135, 249] on input "d. Analyze the decision-making requirements of the project, define levels of de…" at bounding box center [135, 247] width 0 height 6
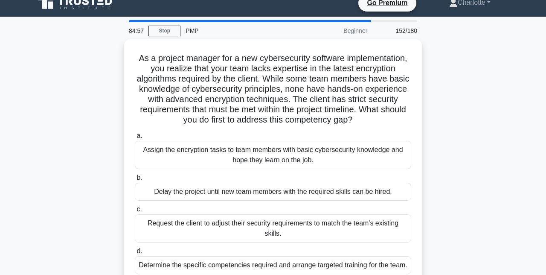
scroll to position [0, 0]
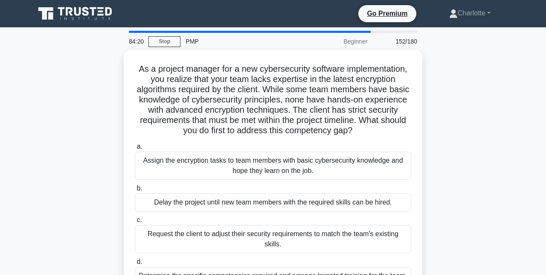
click at [266, 274] on div "Determine the specific competencies required and arrange targeted training for …" at bounding box center [273, 276] width 276 height 18
click at [135, 265] on input "d. Determine the specific competencies required and arrange targeted training f…" at bounding box center [135, 262] width 0 height 6
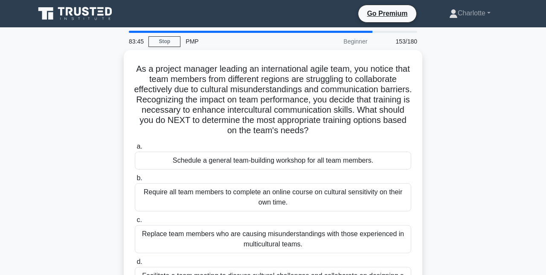
click at [135, 265] on input "d. Facilitate a team meeting to discuss cultural challenges and collaborate on …" at bounding box center [135, 262] width 0 height 6
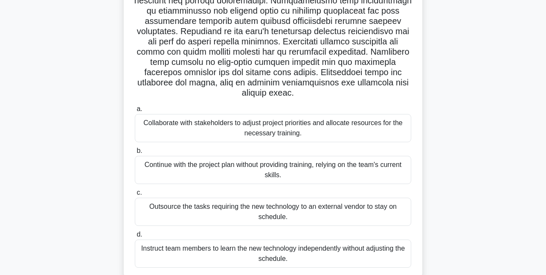
scroll to position [130, 0]
click at [249, 127] on div "Collaborate with stakeholders to adjust project priorities and allocate resourc…" at bounding box center [273, 128] width 276 height 28
click at [135, 112] on input "a. Collaborate with stakeholders to adjust project priorities and allocate reso…" at bounding box center [135, 109] width 0 height 6
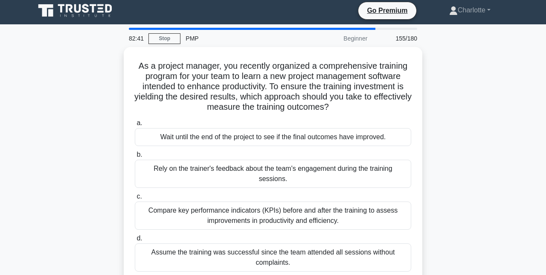
scroll to position [0, 0]
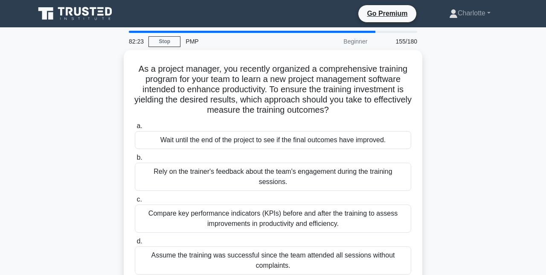
click at [249, 208] on div "Compare key performance indicators (KPIs) before and after the training to asse…" at bounding box center [273, 218] width 276 height 28
click at [135, 202] on input "c. Compare key performance indicators (KPIs) before and after the training to a…" at bounding box center [135, 200] width 0 height 6
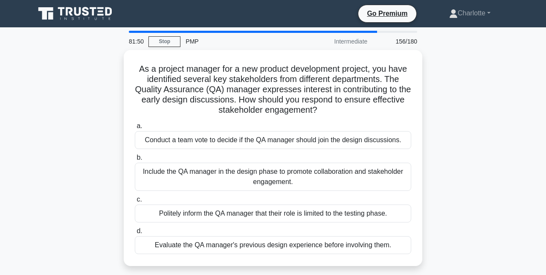
click at [222, 247] on div "Evaluate the QA manager's previous design experience before involving them." at bounding box center [273, 245] width 276 height 18
click at [135, 234] on input "d. Evaluate the QA manager's previous design experience before involving them." at bounding box center [135, 231] width 0 height 6
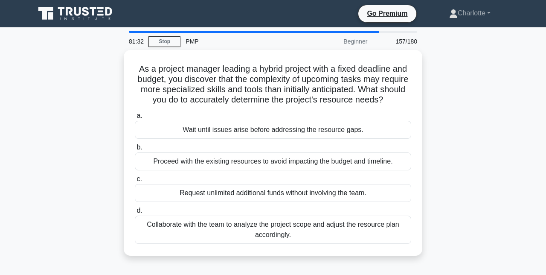
click at [240, 230] on div "Collaborate with the team to analyze the project scope and adjust the resource …" at bounding box center [273, 229] width 276 height 28
click at [135, 213] on input "d. Collaborate with the team to analyze the project scope and adjust the resour…" at bounding box center [135, 211] width 0 height 6
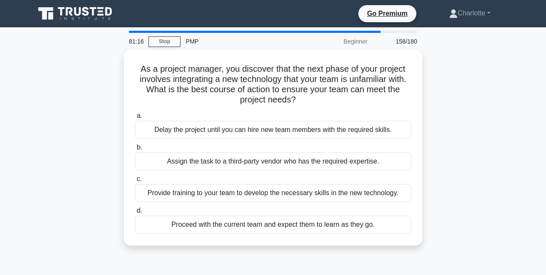
click at [209, 196] on div "Provide training to your team to develop the necessary skills in the new techno…" at bounding box center [273, 193] width 276 height 18
click at [135, 182] on input "c. Provide training to your team to develop the necessary skills in the new tec…" at bounding box center [135, 179] width 0 height 6
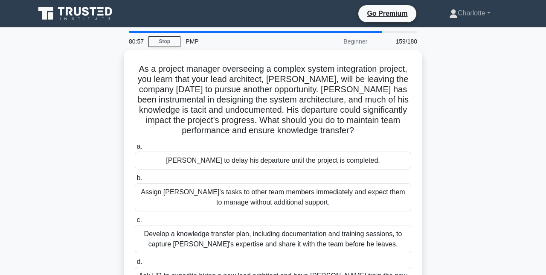
click at [221, 242] on div "Develop a knowledge transfer plan, including documentation and training session…" at bounding box center [273, 239] width 276 height 28
click at [135, 223] on input "c. Develop a knowledge transfer plan, including documentation and training sess…" at bounding box center [135, 220] width 0 height 6
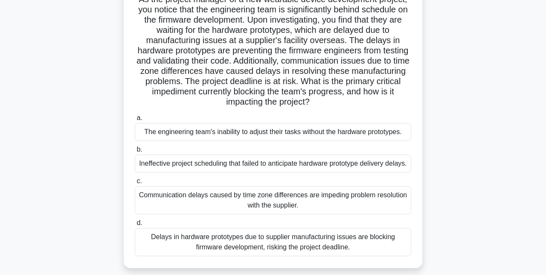
scroll to position [72, 0]
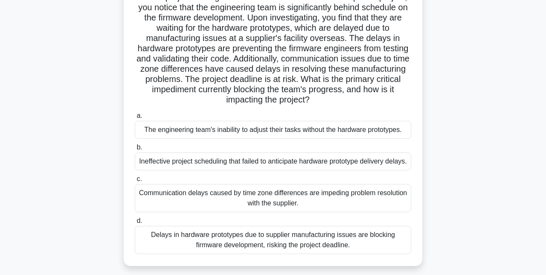
click at [230, 247] on div "Delays in hardware prototypes due to supplier manufacturing issues are blocking…" at bounding box center [273, 240] width 276 height 28
click at [135, 224] on input "d. Delays in hardware prototypes due to supplier manufacturing issues are block…" at bounding box center [135, 221] width 0 height 6
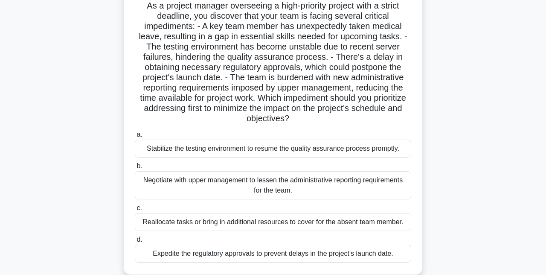
scroll to position [62, 0]
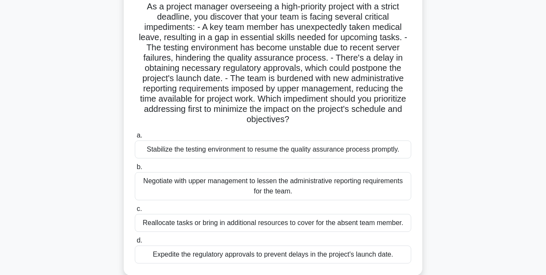
click at [200, 181] on div "Negotiate with upper management to lessen the administrative reporting requirem…" at bounding box center [273, 186] width 276 height 28
click at [135, 170] on input "b. Negotiate with upper management to lessen the administrative reporting requi…" at bounding box center [135, 167] width 0 height 6
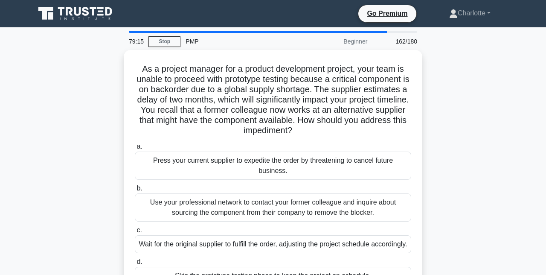
scroll to position [0, 0]
click at [208, 209] on div "Use your professional network to contact your former colleague and inquire abou…" at bounding box center [273, 207] width 276 height 28
click at [135, 191] on input "b. Use your professional network to contact your former colleague and inquire a…" at bounding box center [135, 189] width 0 height 6
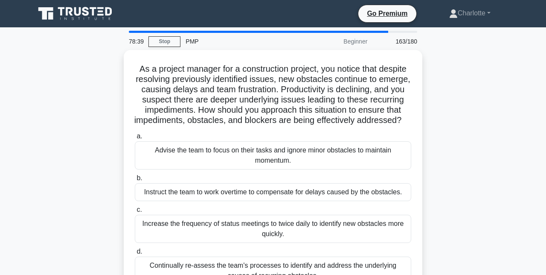
click at [234, 274] on div "Continually re-assess the team's processes to identify and address the underlyi…" at bounding box center [273, 270] width 276 height 28
click at [135, 254] on input "d. Continually re-assess the team's processes to identify and address the under…" at bounding box center [135, 252] width 0 height 6
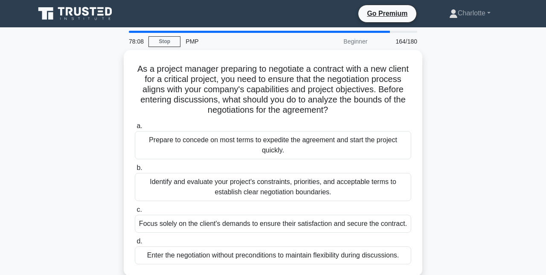
click at [245, 197] on div "Identify and evaluate your project's constraints, priorities, and acceptable te…" at bounding box center [273, 187] width 276 height 28
click at [135, 171] on input "b. Identify and evaluate your project's constraints, priorities, and acceptable…" at bounding box center [135, 168] width 0 height 6
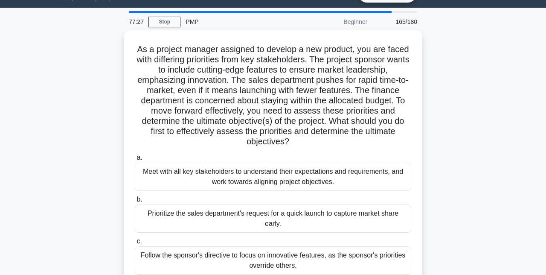
click at [216, 179] on div "Meet with all key stakeholders to understand their expectations and requirement…" at bounding box center [273, 177] width 276 height 28
click at [135, 160] on input "a. Meet with all key stakeholders to understand their expectations and requirem…" at bounding box center [135, 158] width 0 height 6
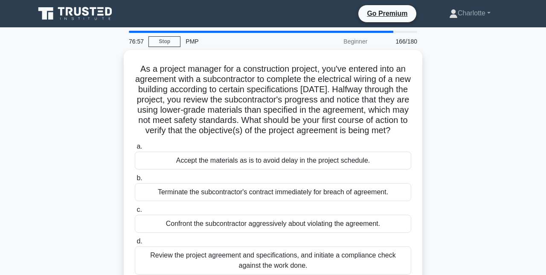
click at [268, 273] on div "Review the project agreement and specifications, and initiate a compliance chec…" at bounding box center [273, 260] width 276 height 28
click at [135, 244] on input "d. Review the project agreement and specifications, and initiate a compliance c…" at bounding box center [135, 241] width 0 height 6
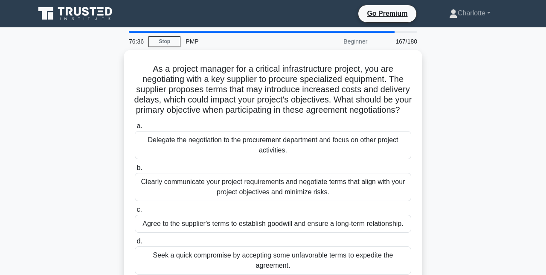
click at [306, 201] on div "Clearly communicate your project requirements and negotiate terms that align wi…" at bounding box center [273, 187] width 276 height 28
click at [135, 171] on input "b. Clearly communicate your project requirements and negotiate terms that align…" at bounding box center [135, 168] width 0 height 6
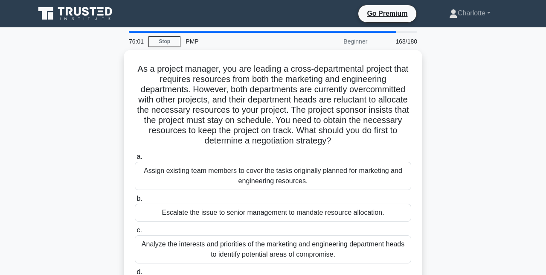
click at [288, 250] on div "Analyze the interests and priorities of the marketing and engineering departmen…" at bounding box center [273, 249] width 276 height 28
click at [135, 233] on input "c. Analyze the interests and priorities of the marketing and engineering depart…" at bounding box center [135, 230] width 0 height 6
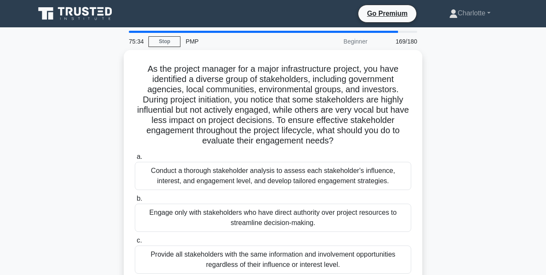
click at [302, 181] on div "Conduct a thorough stakeholder analysis to assess each stakeholder's influence,…" at bounding box center [273, 176] width 276 height 28
click at [135, 160] on input "a. Conduct a thorough stakeholder analysis to assess each stakeholder's influen…" at bounding box center [135, 157] width 0 height 6
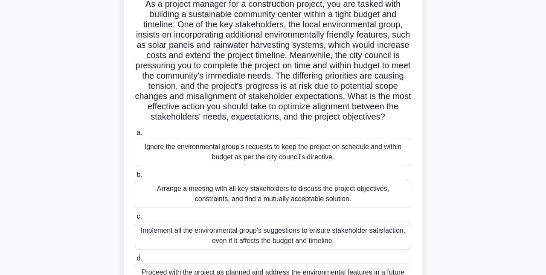
scroll to position [67, 0]
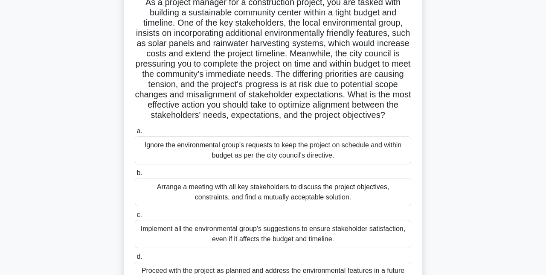
click at [320, 205] on div "Arrange a meeting with all key stakeholders to discuss the project objectives, …" at bounding box center [273, 192] width 276 height 28
click at [135, 176] on input "b. Arrange a meeting with all key stakeholders to discuss the project objective…" at bounding box center [135, 173] width 0 height 6
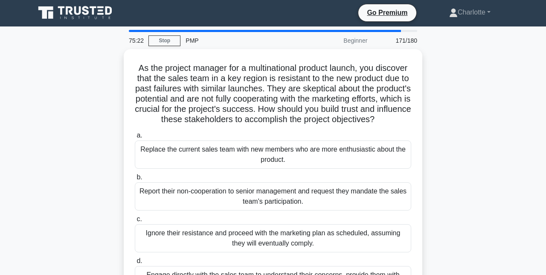
scroll to position [0, 0]
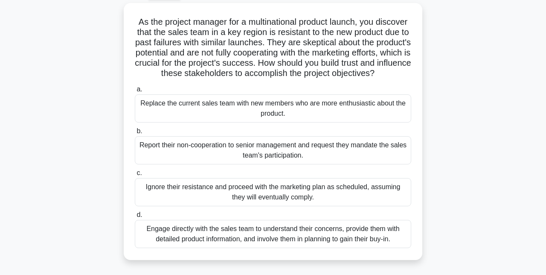
click at [293, 241] on div "Engage directly with the sales team to understand their concerns, provide them …" at bounding box center [273, 234] width 276 height 28
click at [135, 218] on input "d. Engage directly with the sales team to understand their concerns, provide th…" at bounding box center [135, 215] width 0 height 6
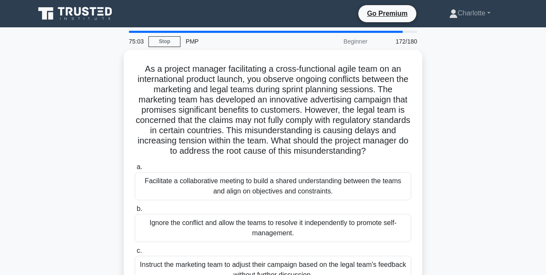
click at [282, 188] on div "Facilitate a collaborative meeting to build a shared understanding between the …" at bounding box center [273, 186] width 276 height 28
click at [135, 170] on input "a. Facilitate a collaborative meeting to build a shared understanding between t…" at bounding box center [135, 167] width 0 height 6
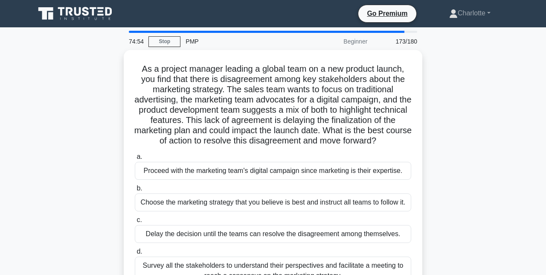
click at [306, 274] on div "Survey all the stakeholders to understand their perspectives and facilitate a m…" at bounding box center [273, 270] width 276 height 28
click at [135, 254] on input "d. Survey all the stakeholders to understand their perspectives and facilitate …" at bounding box center [135, 252] width 0 height 6
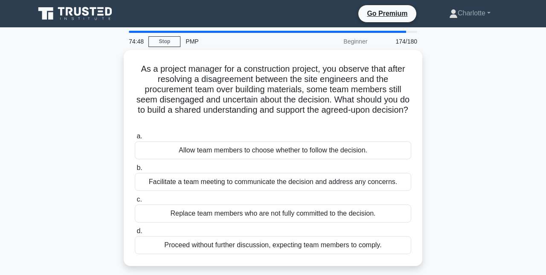
click at [276, 185] on div "Facilitate a team meeting to communicate the decision and address any concerns." at bounding box center [273, 182] width 276 height 18
click at [135, 171] on input "b. Facilitate a team meeting to communicate the decision and address any concer…" at bounding box center [135, 168] width 0 height 6
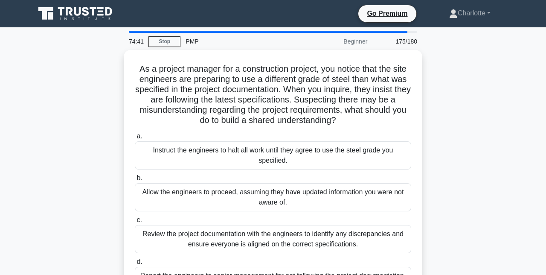
click at [293, 244] on div "Review the project documentation with the engineers to identify any discrepanci…" at bounding box center [273, 239] width 276 height 28
click at [135, 223] on input "c. Review the project documentation with the engineers to identify any discrepa…" at bounding box center [135, 220] width 0 height 6
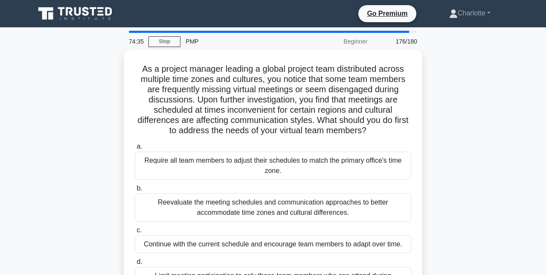
click at [314, 209] on div "Reevaluate the meeting schedules and communication approaches to better accommo…" at bounding box center [273, 207] width 276 height 28
click at [135, 191] on input "b. Reevaluate the meeting schedules and communication approaches to better acco…" at bounding box center [135, 189] width 0 height 6
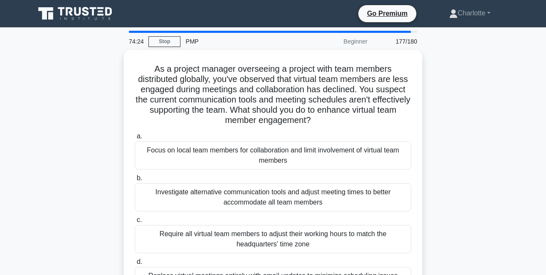
click at [325, 201] on div "Investigate alternative communication tools and adjust meeting times to better …" at bounding box center [273, 197] width 276 height 28
click at [135, 181] on input "b. Investigate alternative communication tools and adjust meeting times to bett…" at bounding box center [135, 178] width 0 height 6
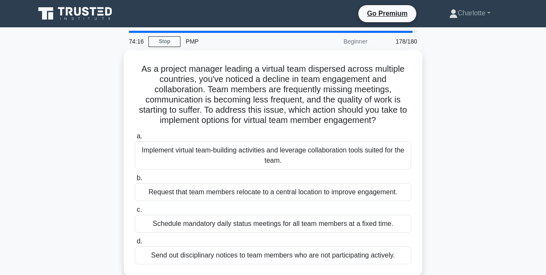
click at [285, 162] on div "Implement virtual team-building activities and leverage collaboration tools sui…" at bounding box center [273, 155] width 276 height 28
click at [135, 139] on input "a. Implement virtual team-building activities and leverage collaboration tools …" at bounding box center [135, 137] width 0 height 6
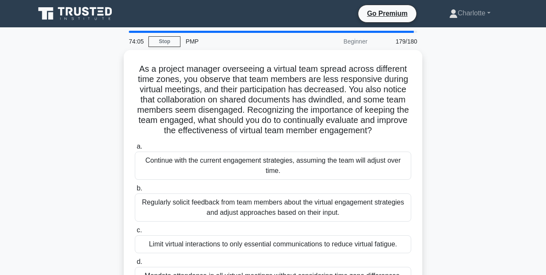
click at [276, 212] on div "Regularly solicit feedback from team members about the virtual engagement strat…" at bounding box center [273, 207] width 276 height 28
click at [135, 191] on input "b. Regularly solicit feedback from team members about the virtual engagement st…" at bounding box center [135, 189] width 0 height 6
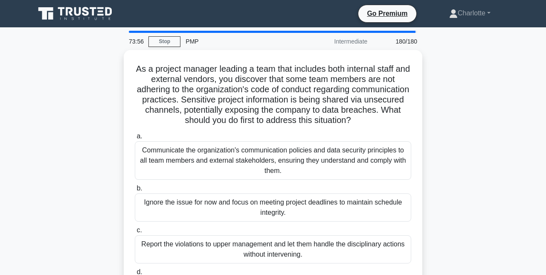
click at [276, 161] on div "Communicate the organization's communication policies and data security princip…" at bounding box center [273, 160] width 276 height 38
click at [135, 139] on input "a. Communicate the organization's communication policies and data security prin…" at bounding box center [135, 137] width 0 height 6
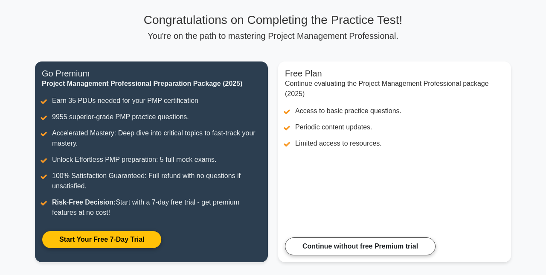
scroll to position [56, 0]
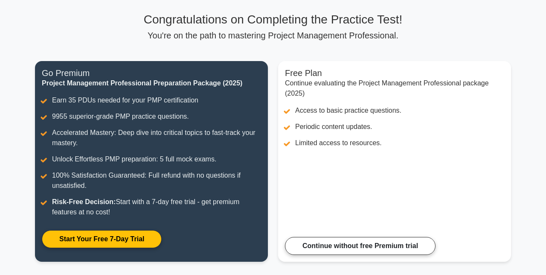
click at [363, 246] on link "Continue without free Premium trial" at bounding box center [360, 246] width 151 height 18
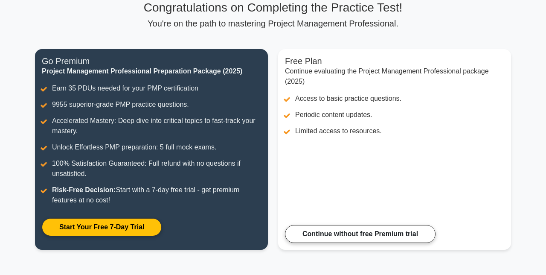
scroll to position [92, 0]
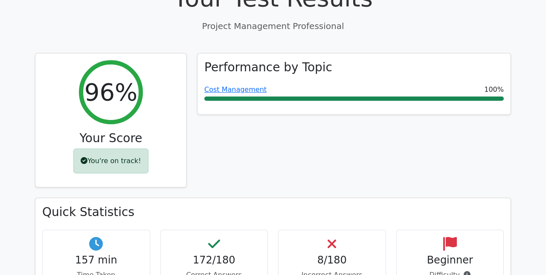
scroll to position [334, 0]
